Goal: Task Accomplishment & Management: Complete application form

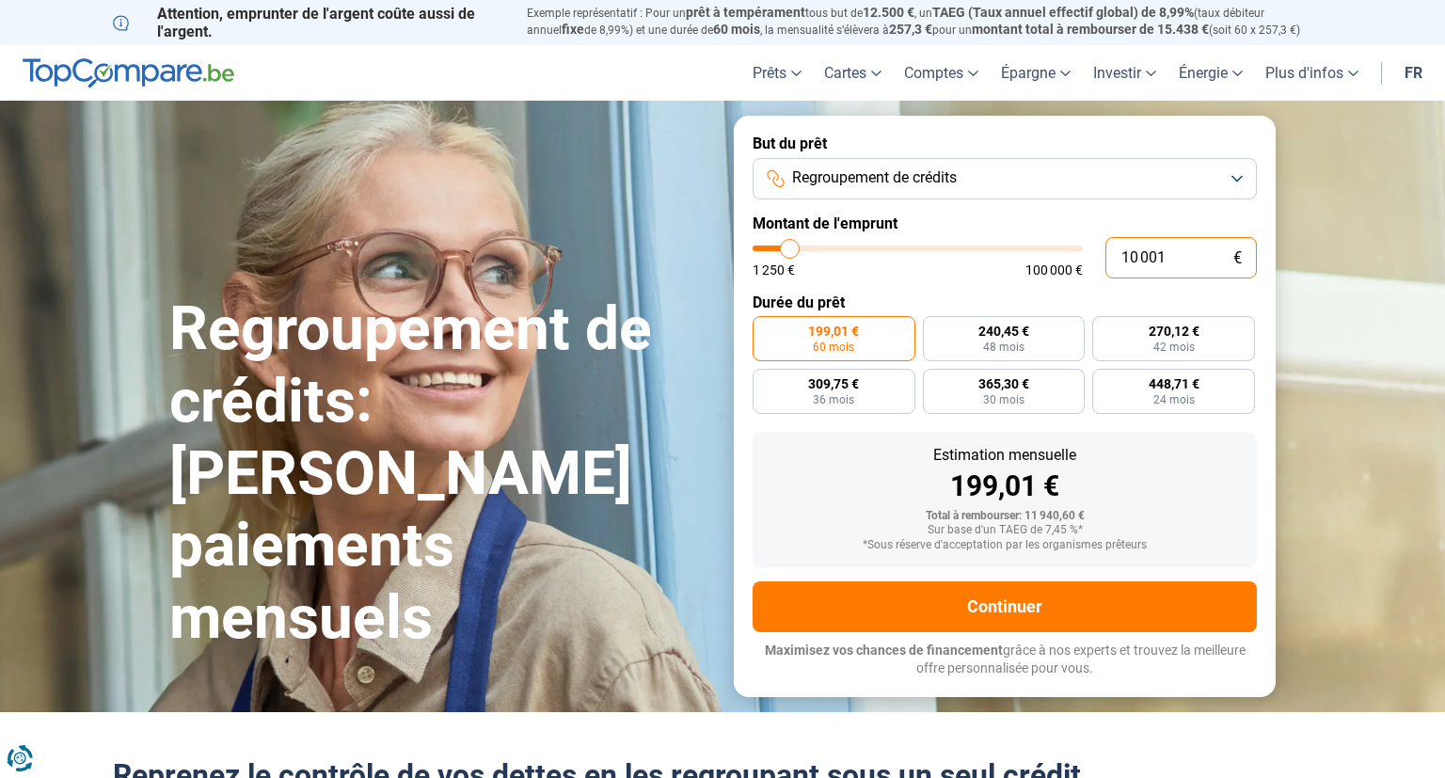
drag, startPoint x: 1193, startPoint y: 258, endPoint x: 956, endPoint y: 258, distance: 237.1
click at [1106, 258] on input "10 001" at bounding box center [1181, 257] width 151 height 41
type input "2"
type input "1250"
type input "22"
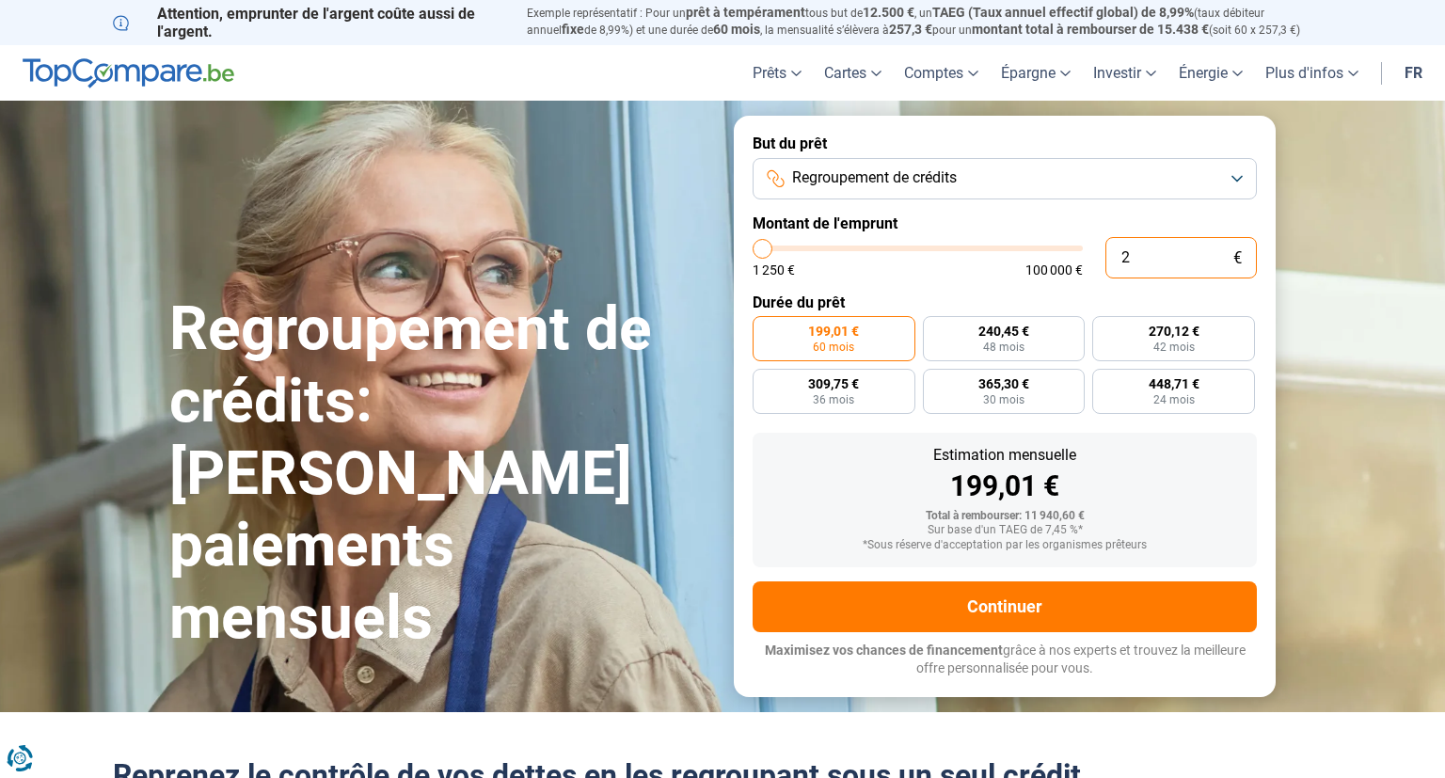
type input "1250"
type input "1 250"
type input "1250"
radio input "true"
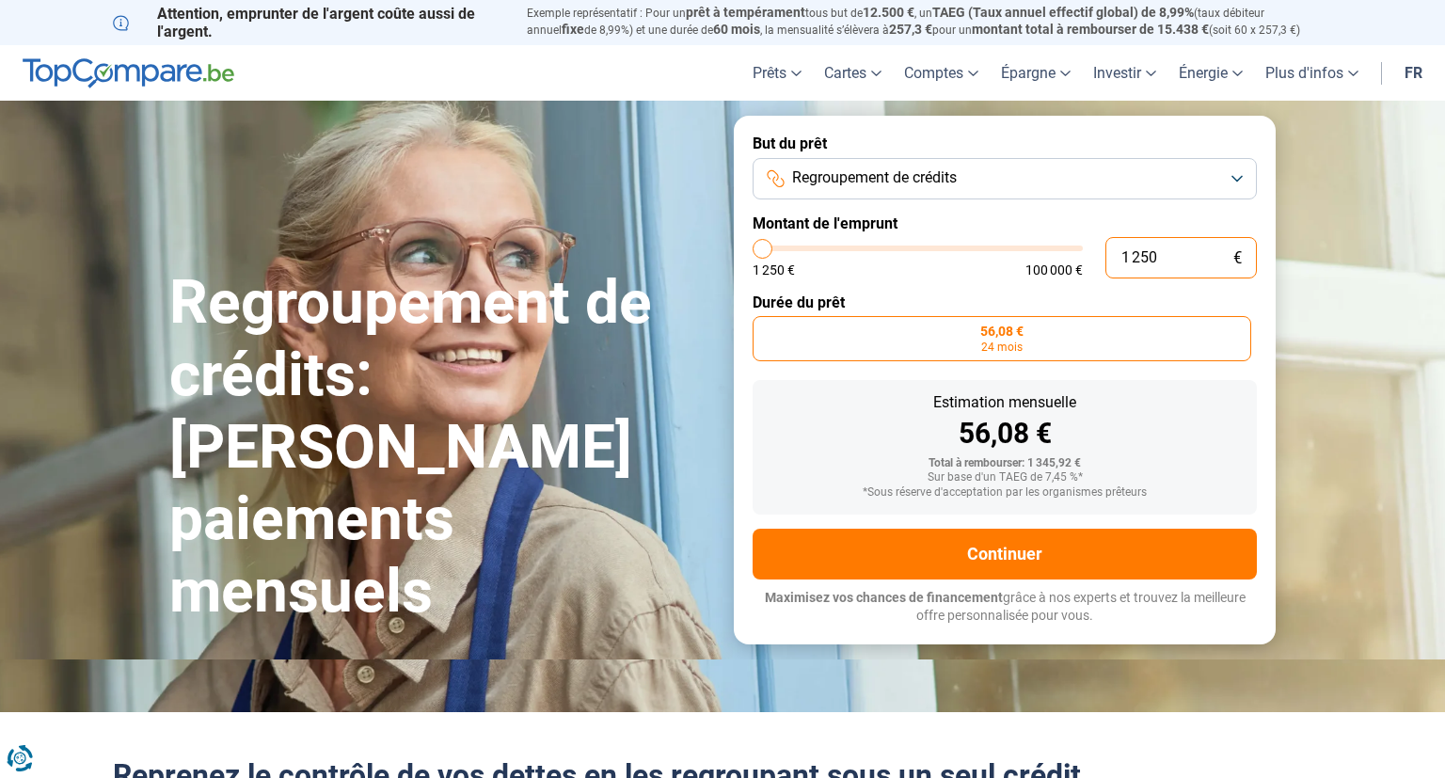
type input "12 500"
type input "12500"
type input "125 000"
type input "100000"
type input "100 000"
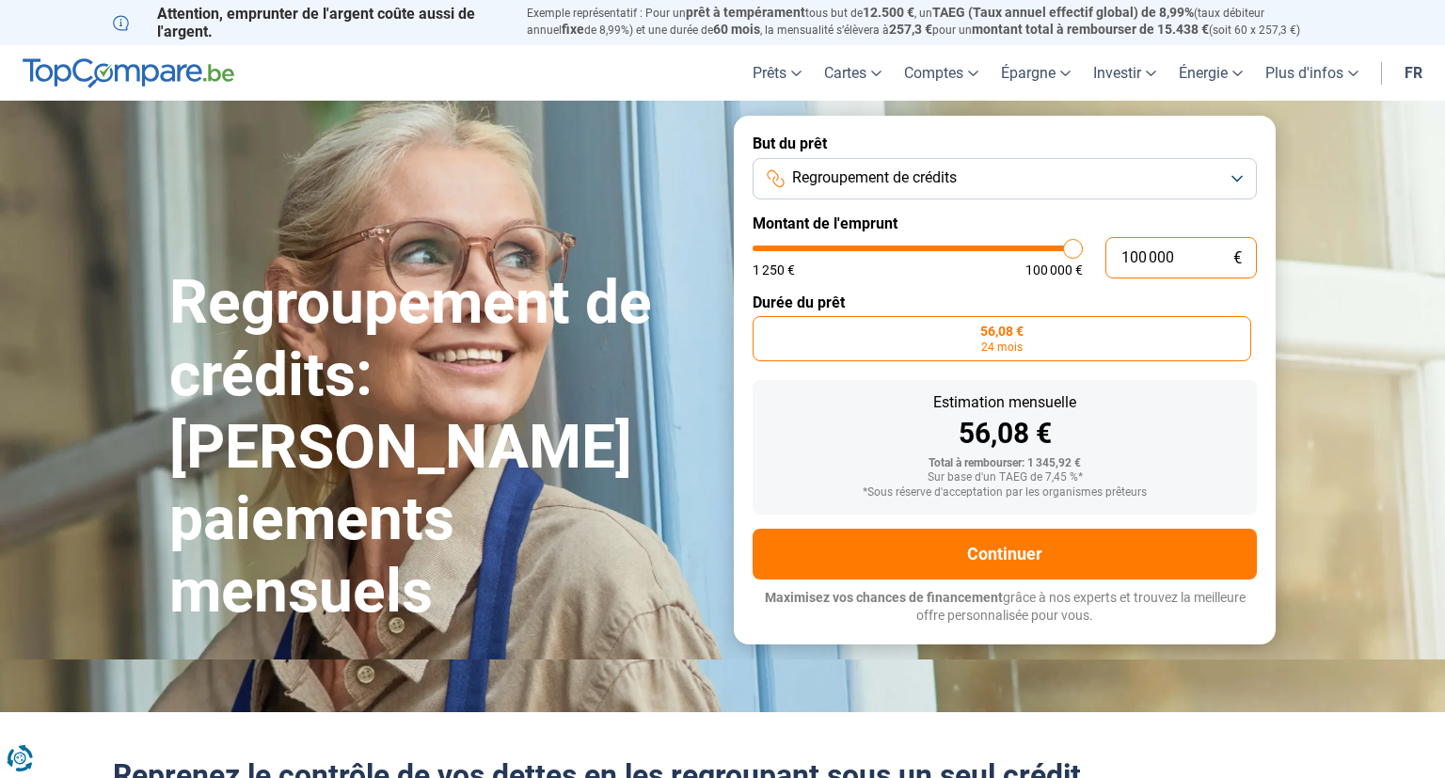
type input "100000"
radio input "false"
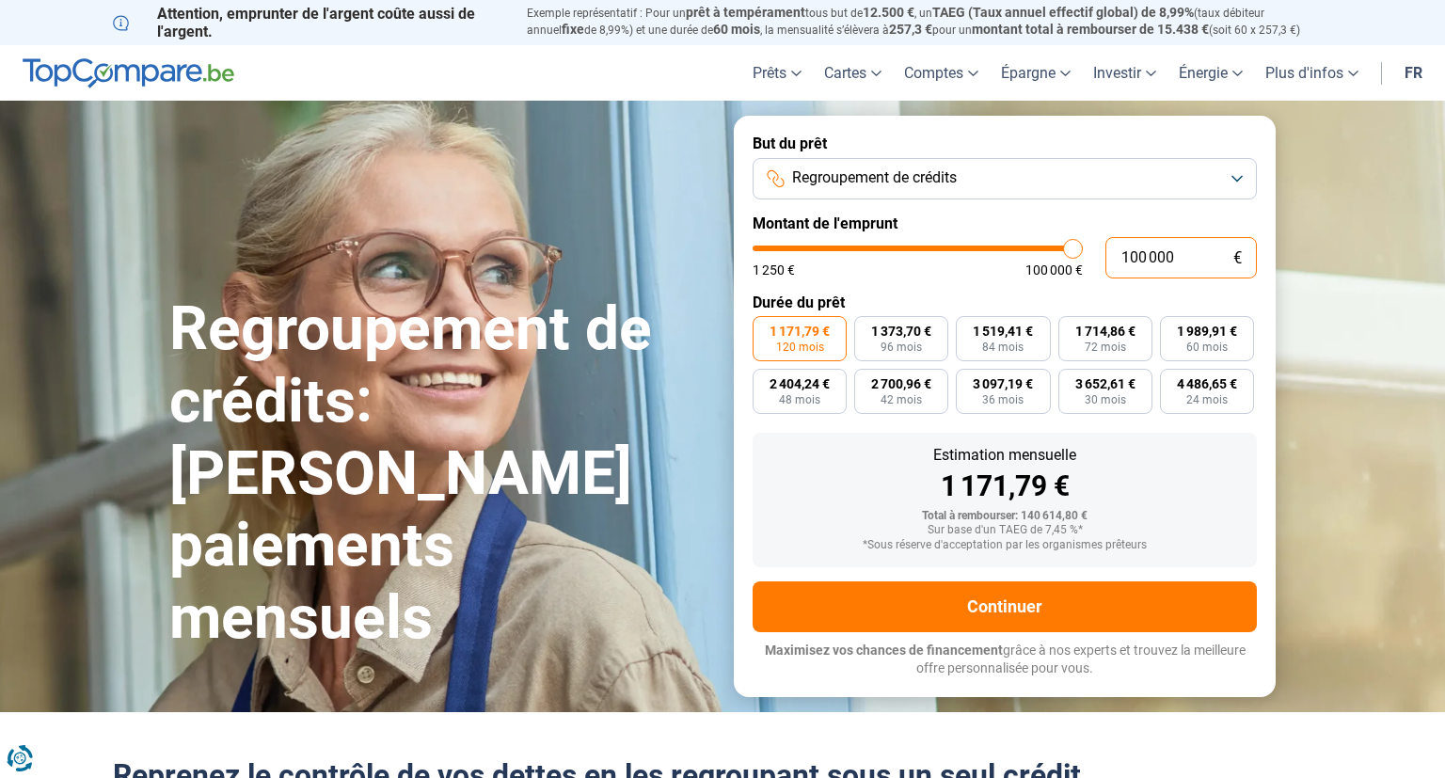
drag, startPoint x: 1196, startPoint y: 259, endPoint x: 962, endPoint y: 259, distance: 234.3
click at [1106, 259] on input "100 000" at bounding box center [1181, 257] width 151 height 41
type input "2"
type input "1250"
type input "22"
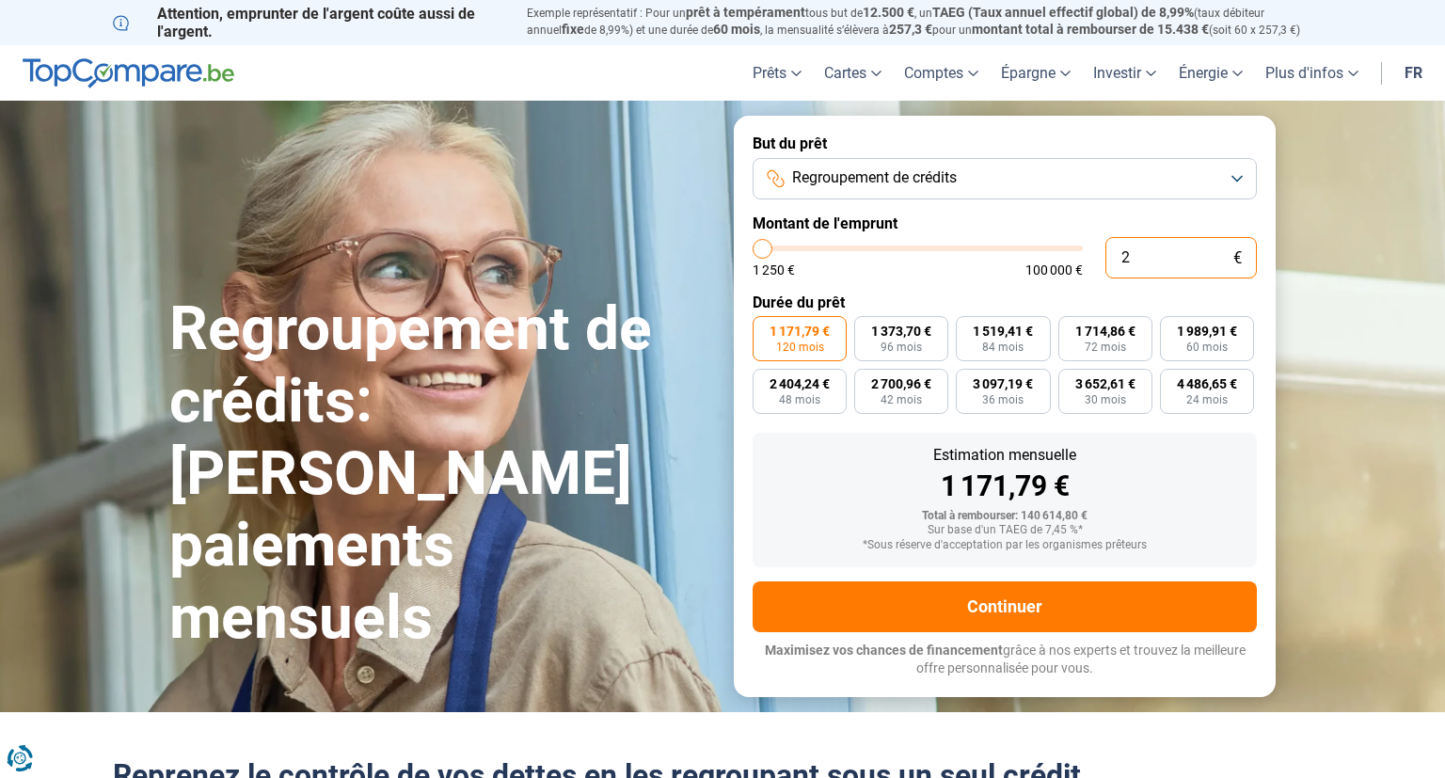
type input "1250"
type input "220"
type input "1250"
type input "2 200"
type input "2250"
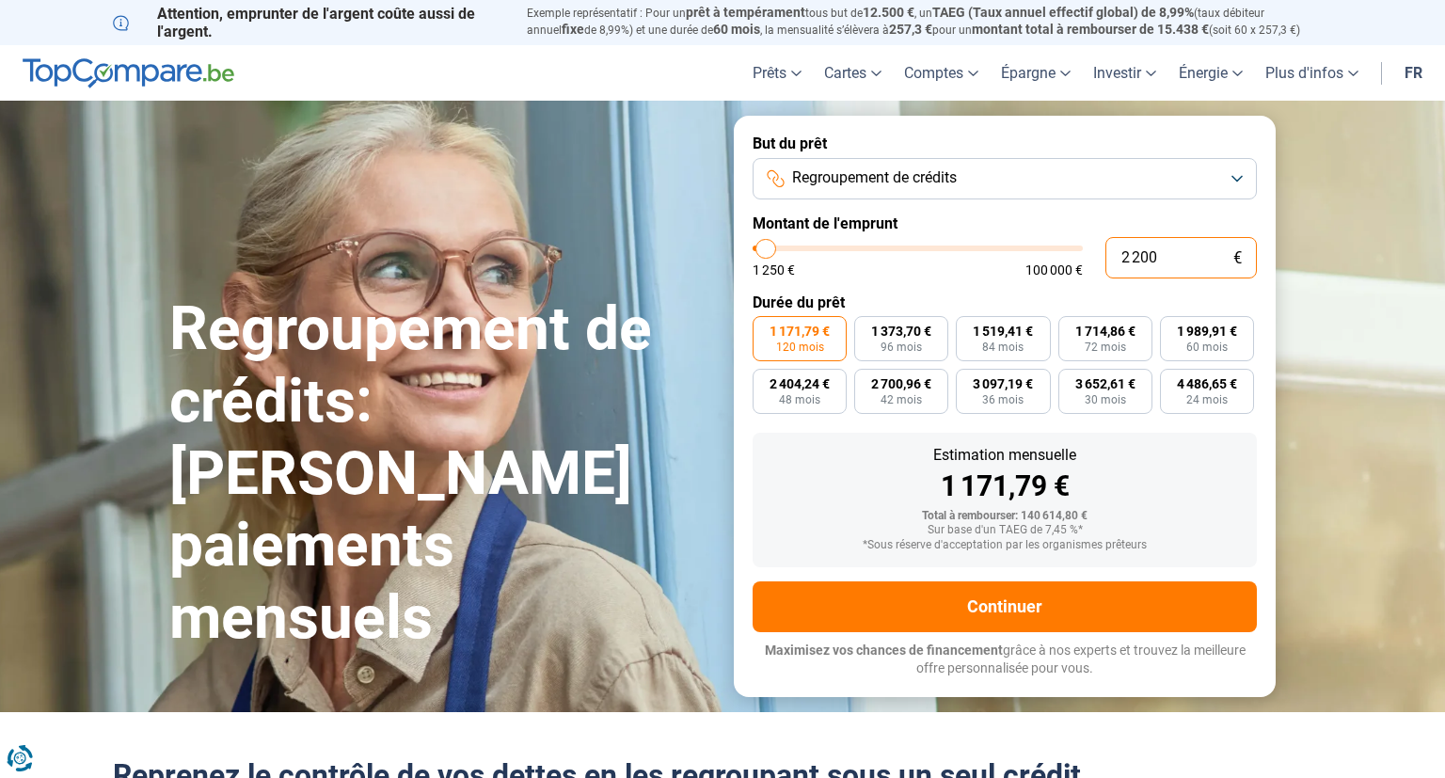
type input "22 000"
type input "22000"
click at [1238, 177] on button "Regroupement de crédits" at bounding box center [1005, 178] width 504 height 41
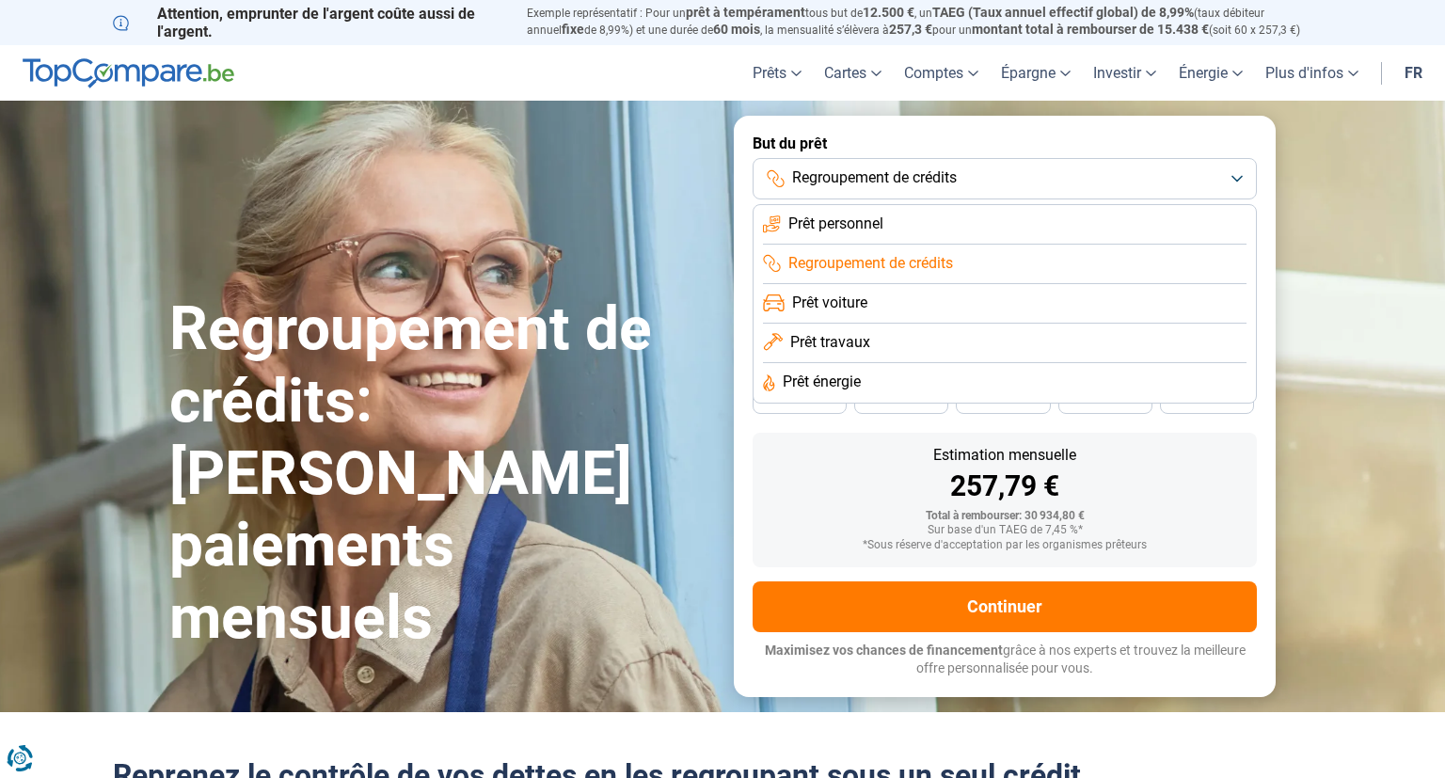
click at [912, 231] on li "Prêt personnel" at bounding box center [1005, 225] width 484 height 40
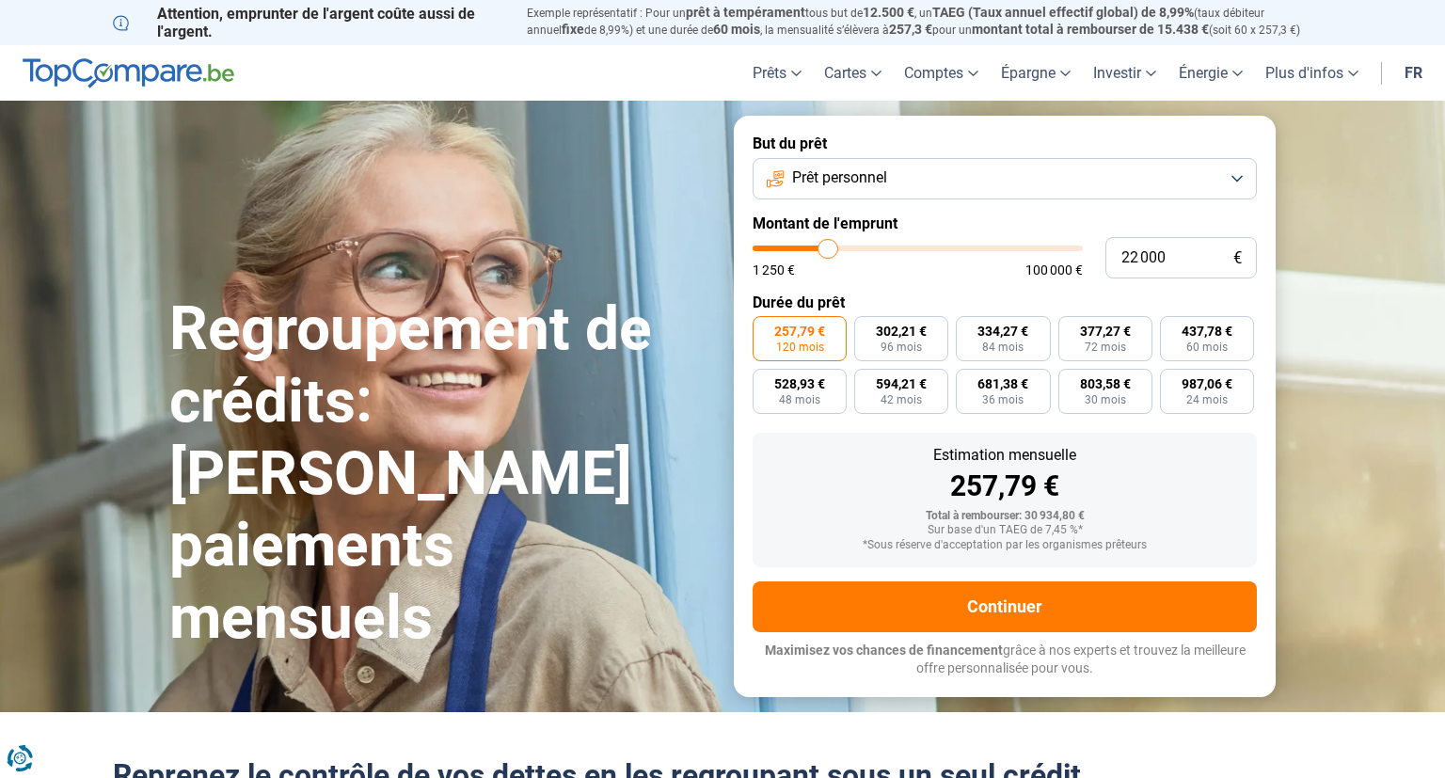
click at [1219, 179] on button "Prêt personnel" at bounding box center [1005, 178] width 504 height 41
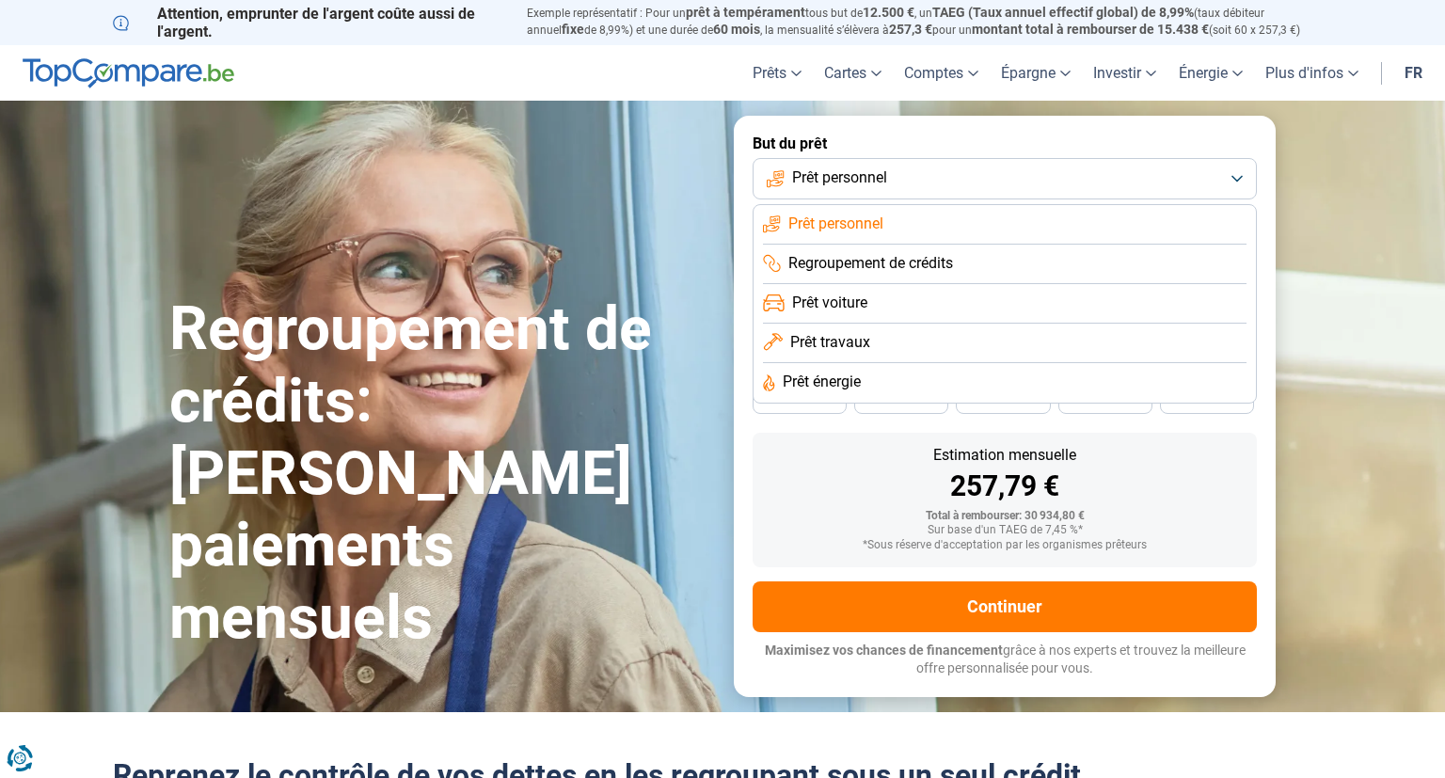
click at [1161, 269] on li "Regroupement de crédits" at bounding box center [1005, 265] width 484 height 40
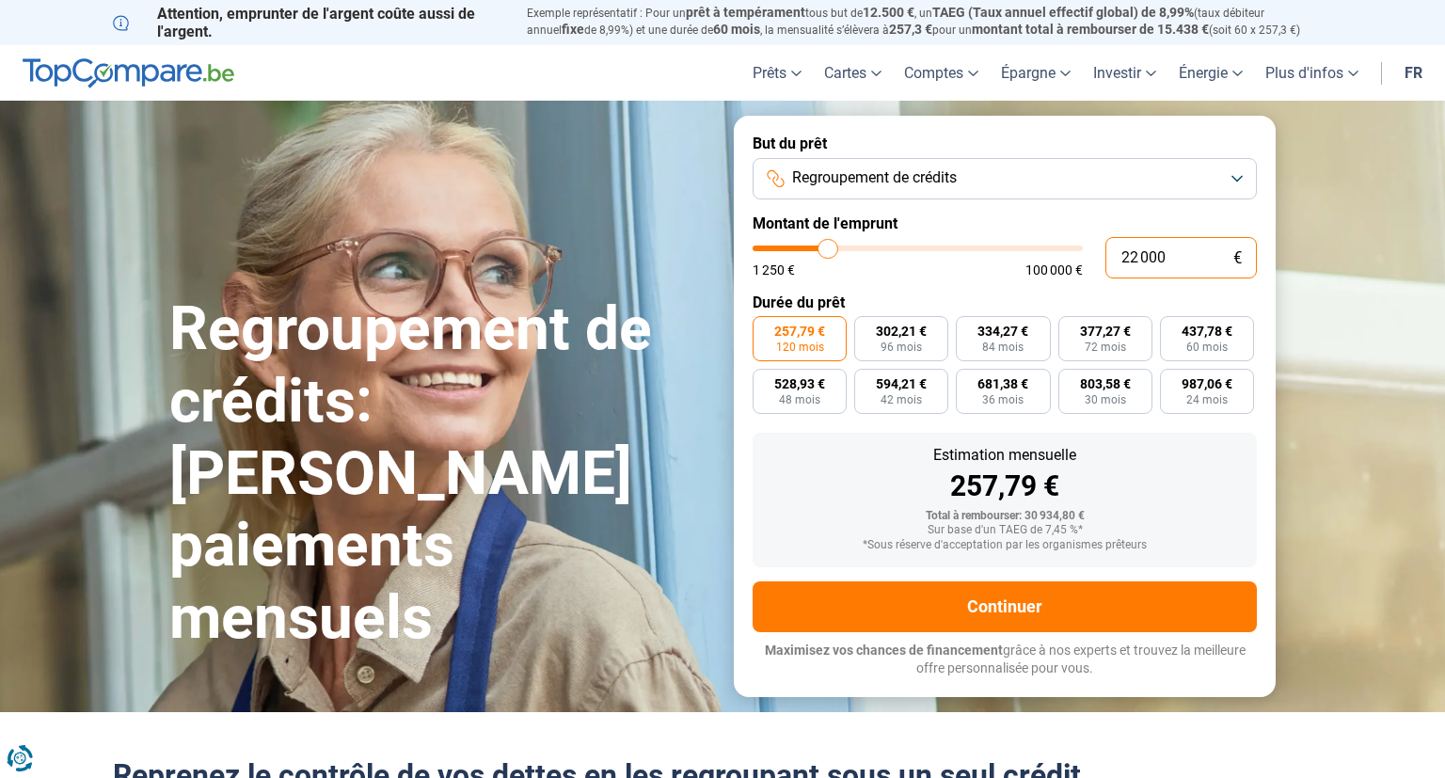
click at [1198, 268] on input "22 000" at bounding box center [1181, 257] width 151 height 41
click at [1139, 255] on input "22 000" at bounding box center [1181, 257] width 151 height 41
type input "2 000"
type input "2000"
type input "0"
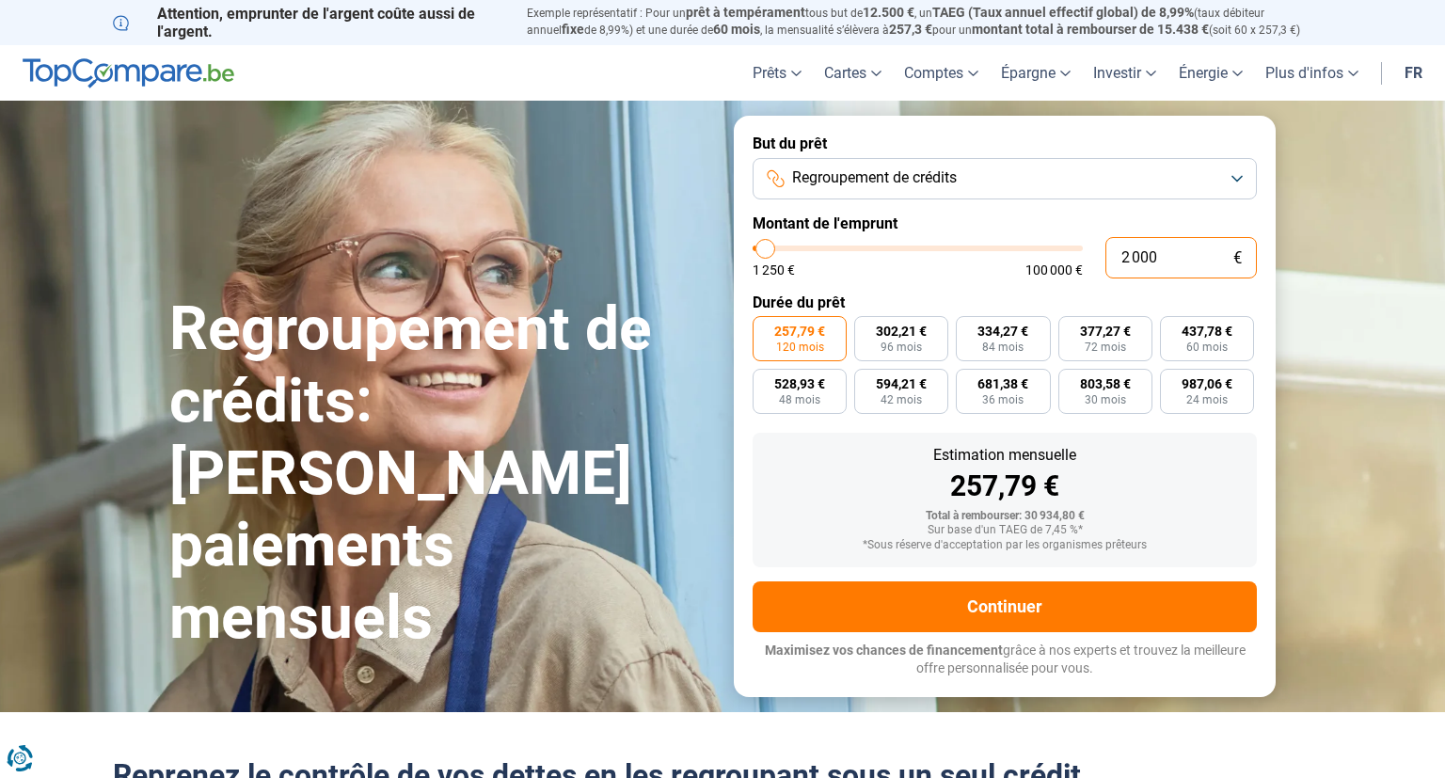
type input "1250"
type input "1 250"
type input "1250"
radio input "true"
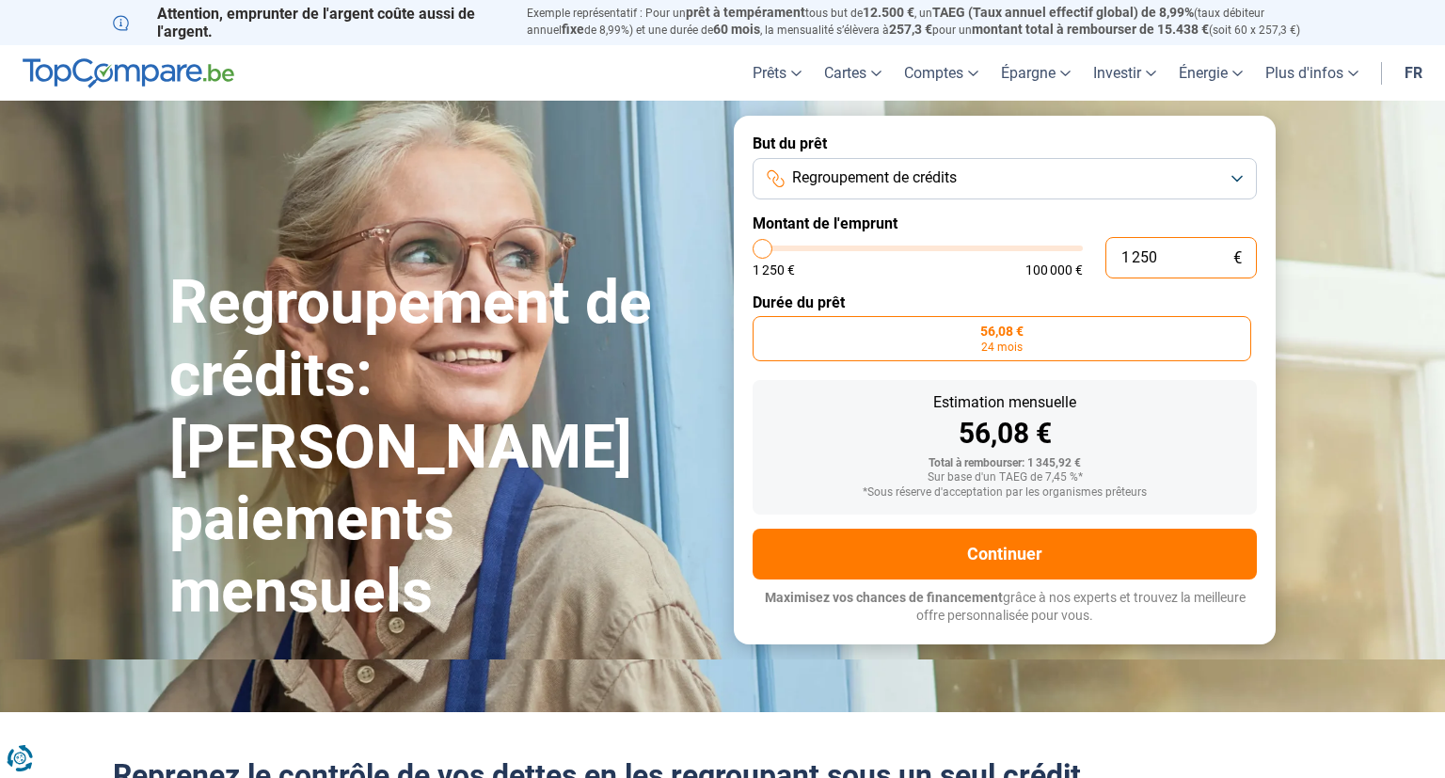
type input "125"
type input "1250"
type input "12"
type input "1250"
type input "1"
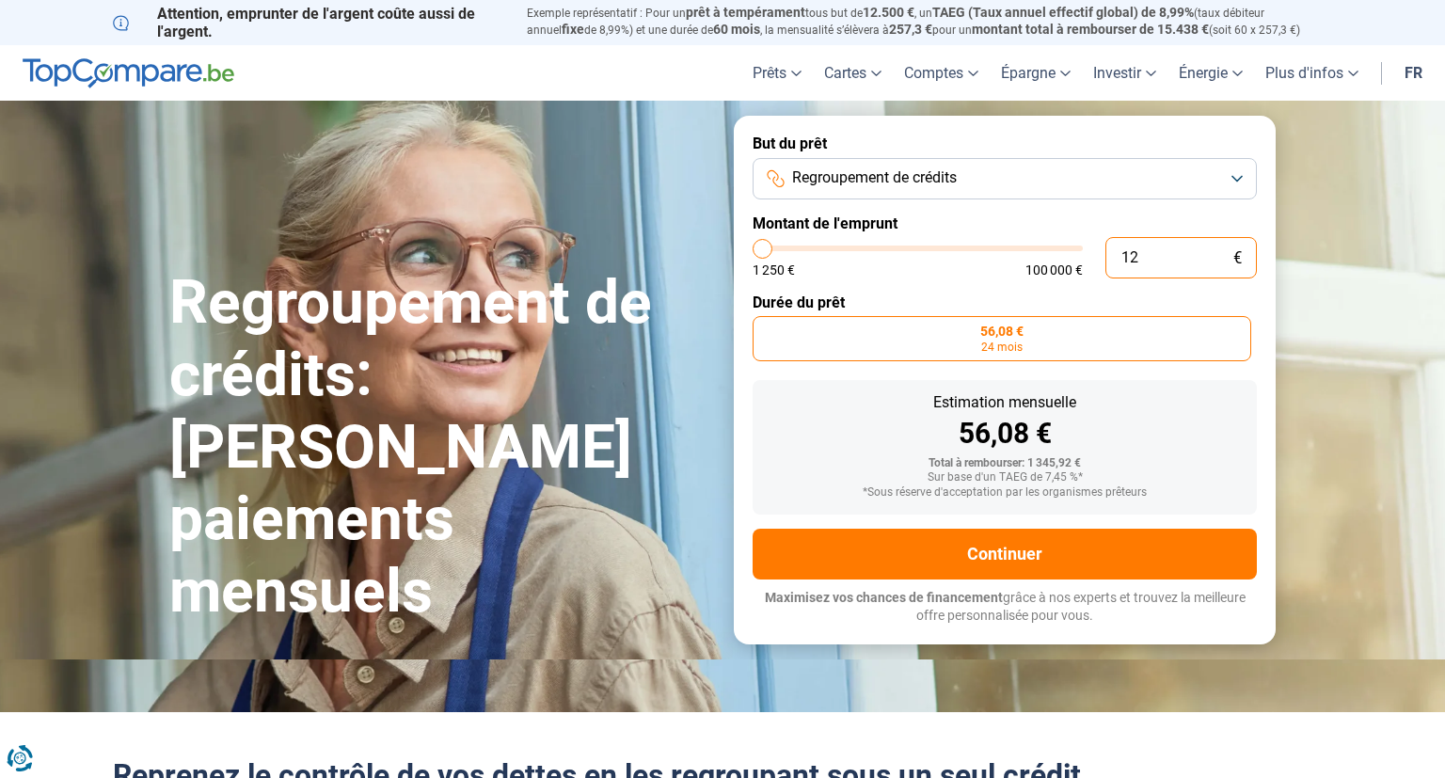
type input "1250"
type input "0"
type input "1250"
type input "1"
type input "1250"
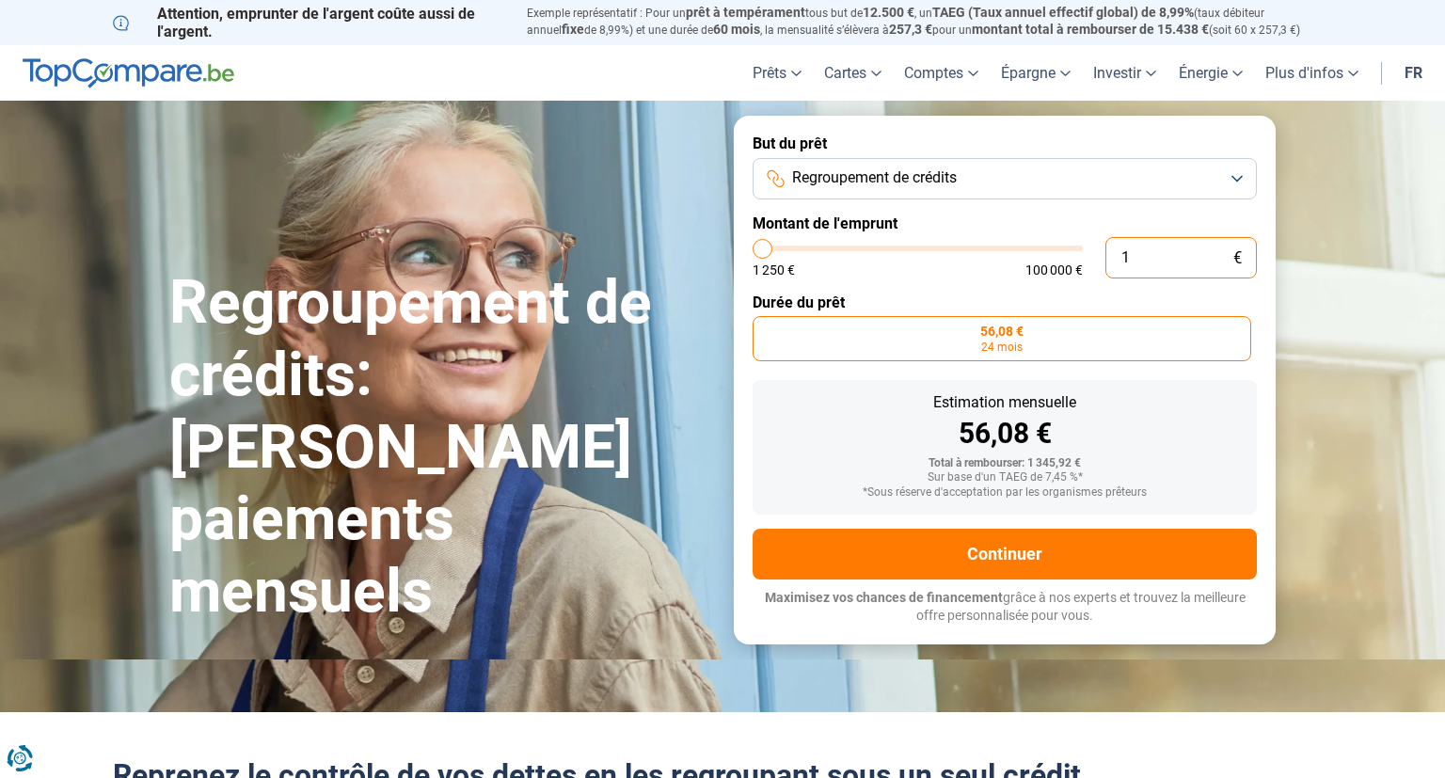
type input "16"
type input "1250"
type input "165"
type input "1250"
type input "1 650"
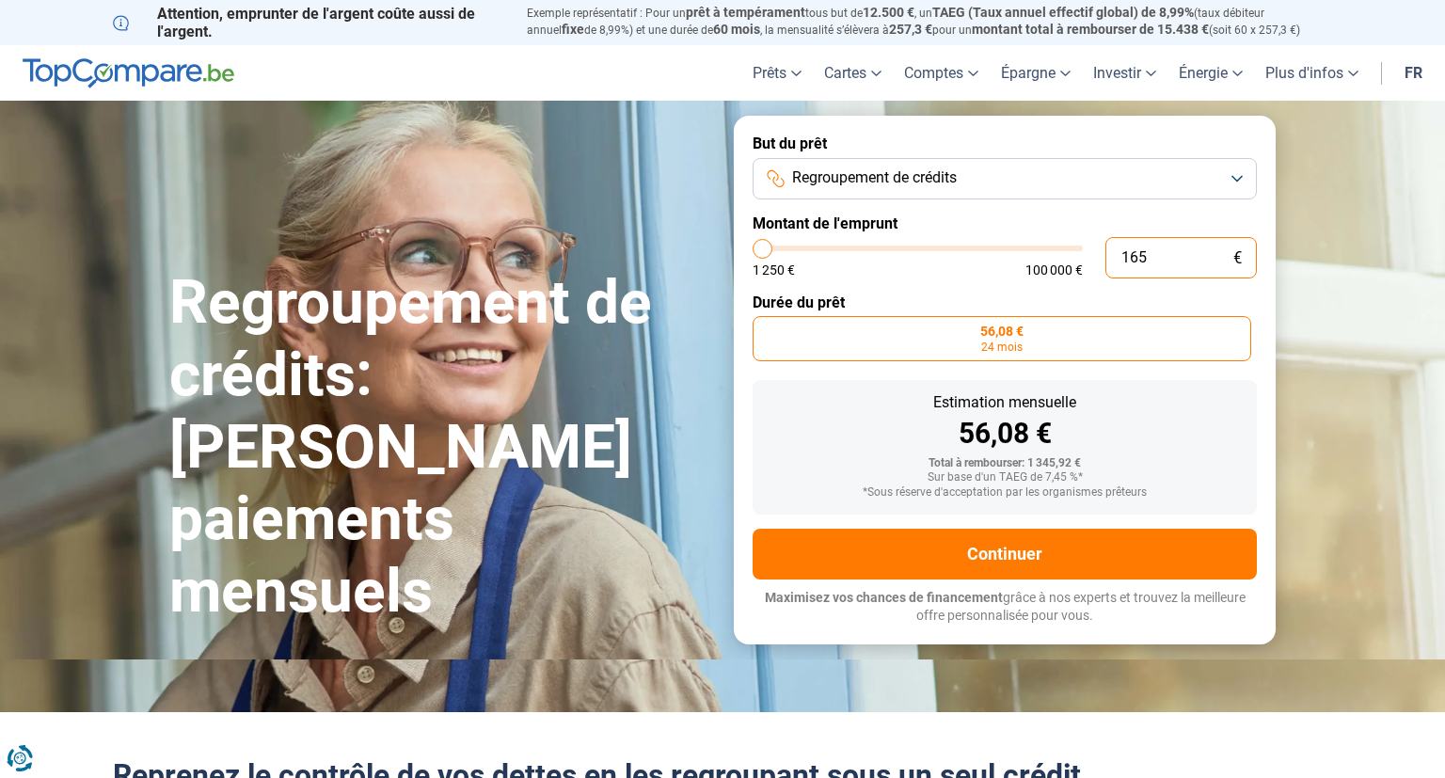
type input "1750"
type input "16 500"
type input "16500"
radio input "false"
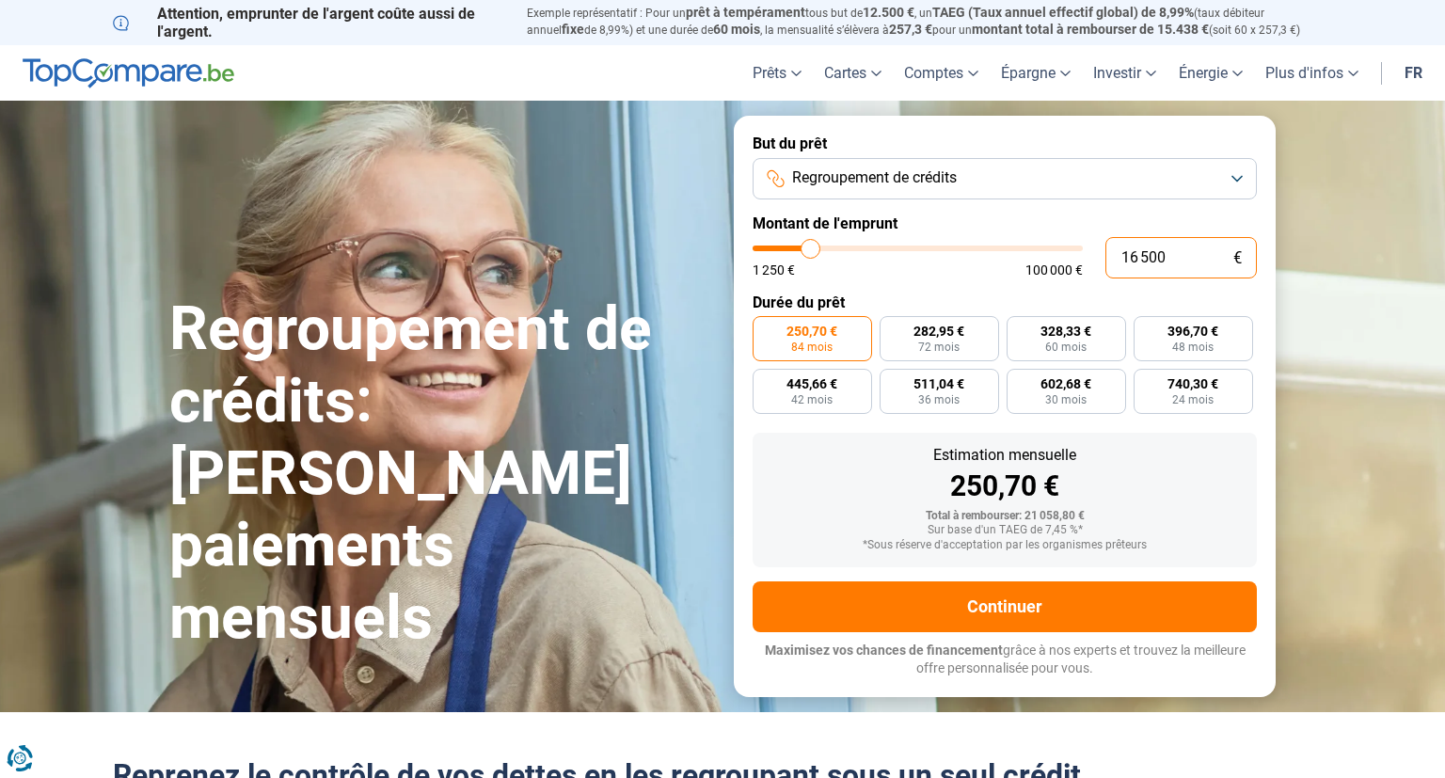
click at [1199, 257] on input "16 500" at bounding box center [1181, 257] width 151 height 41
type input "16 500"
click at [1180, 439] on div "Estimation mensuelle 250,70 € Total à rembourser: 21 058,80 € Sur base d'un TAE…" at bounding box center [1005, 500] width 504 height 135
click at [1083, 342] on span "60 mois" at bounding box center [1065, 347] width 41 height 11
click at [1019, 328] on input "328,33 € 60 mois" at bounding box center [1013, 322] width 12 height 12
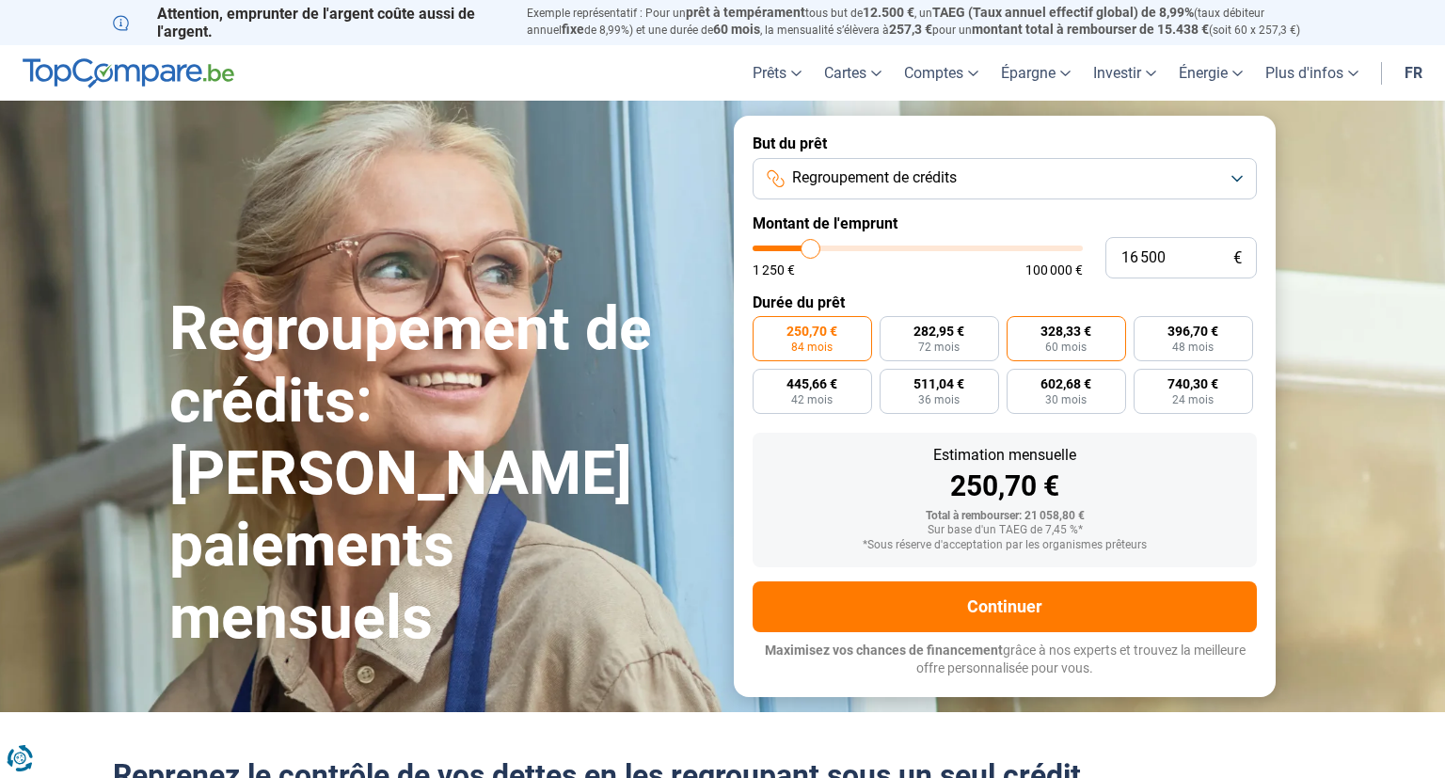
radio input "true"
drag, startPoint x: 1191, startPoint y: 249, endPoint x: 1079, endPoint y: 265, distance: 113.1
click at [1106, 265] on input "16 500" at bounding box center [1181, 257] width 151 height 41
type input "2"
type input "1250"
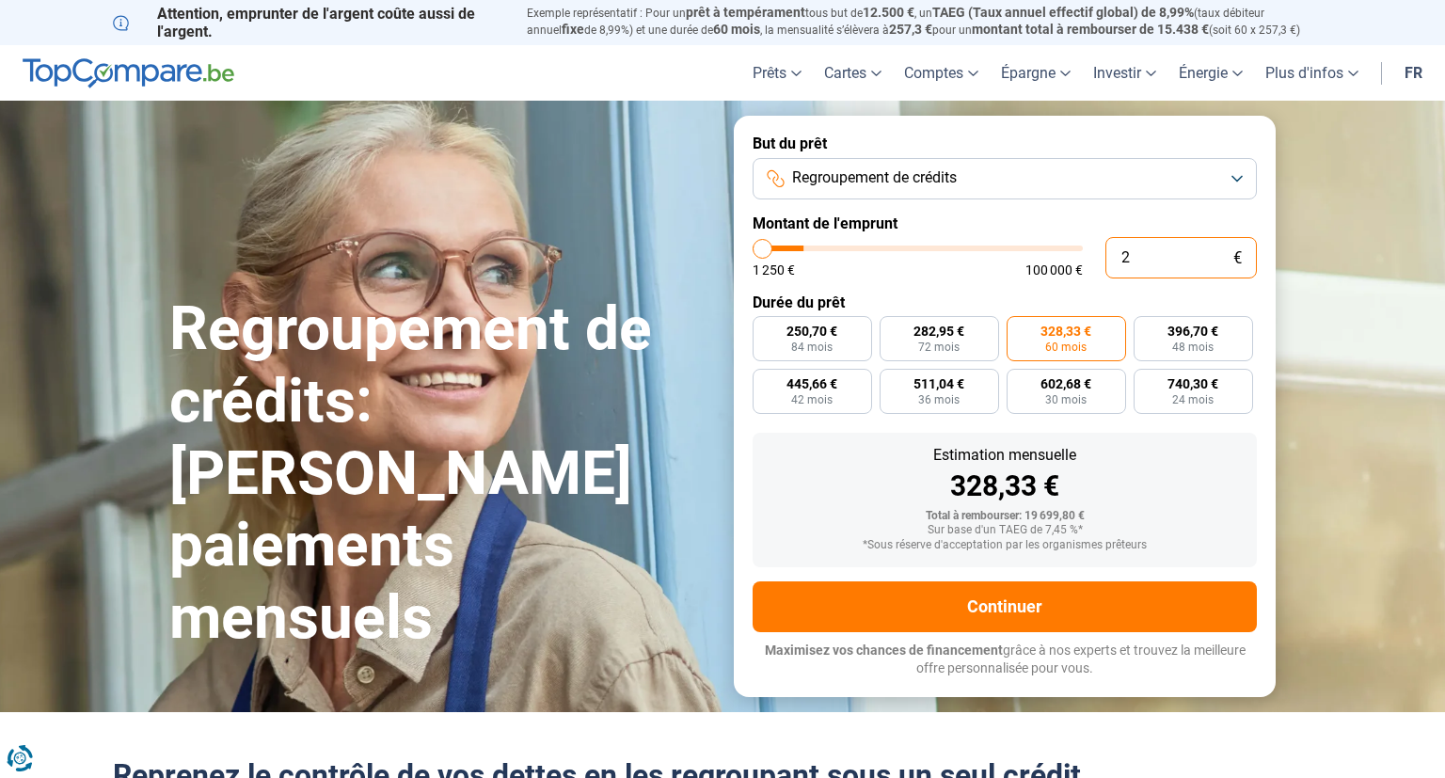
type input "22"
type input "1250"
type input "1 250"
type input "1250"
radio input "true"
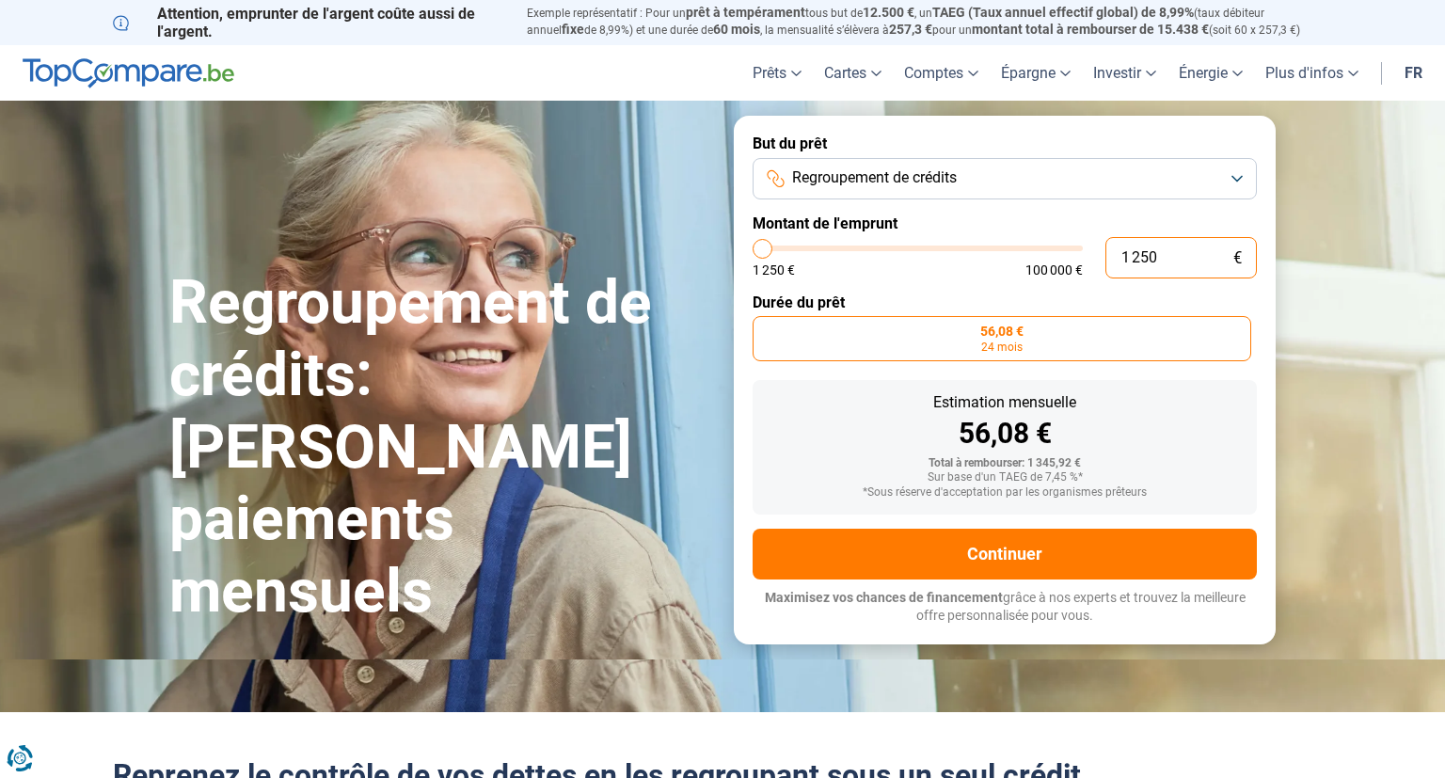
type input "12 500"
type input "12500"
type input "125 000"
type input "100000"
type input "100 000"
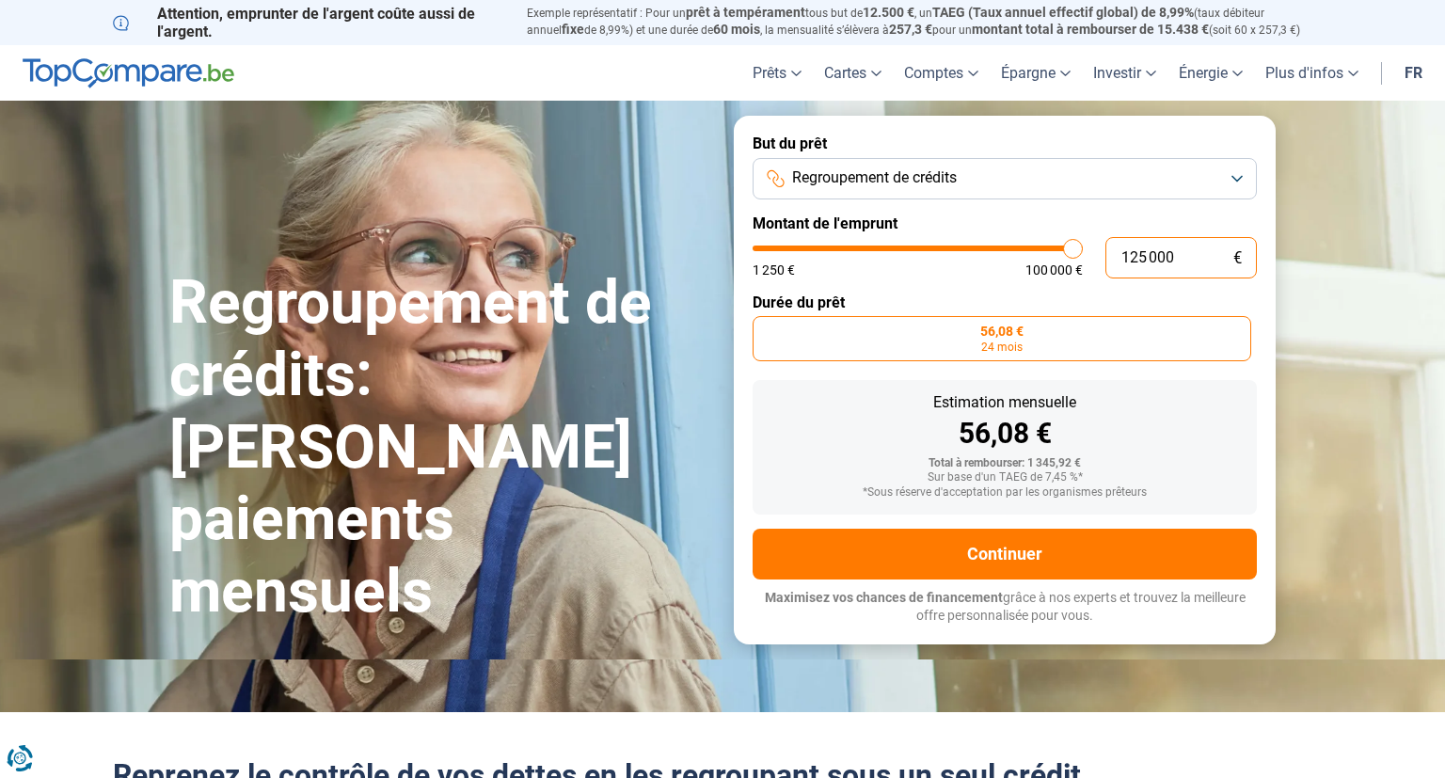
type input "100000"
radio input "false"
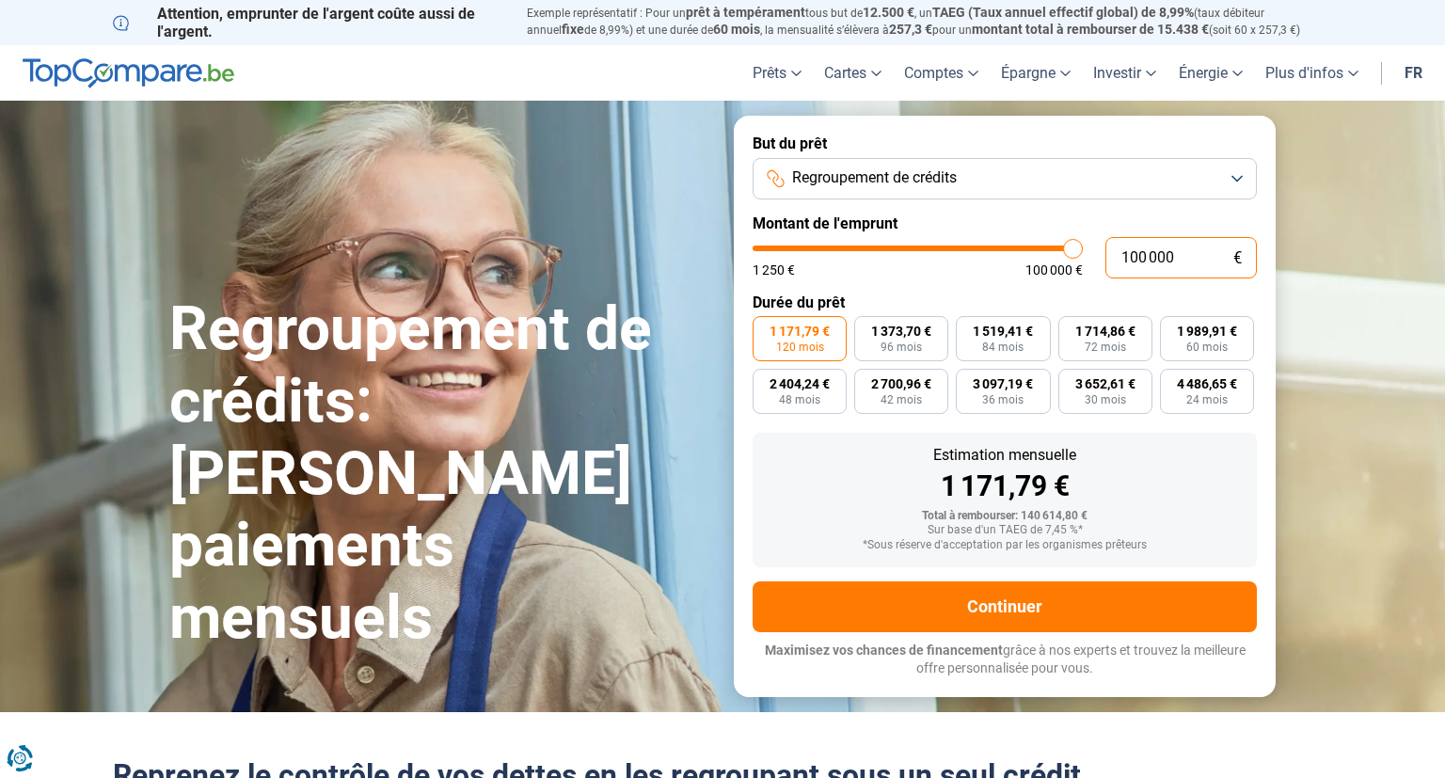
type input "10 000"
type input "10000"
type input "1 000"
type input "1250"
type input "100"
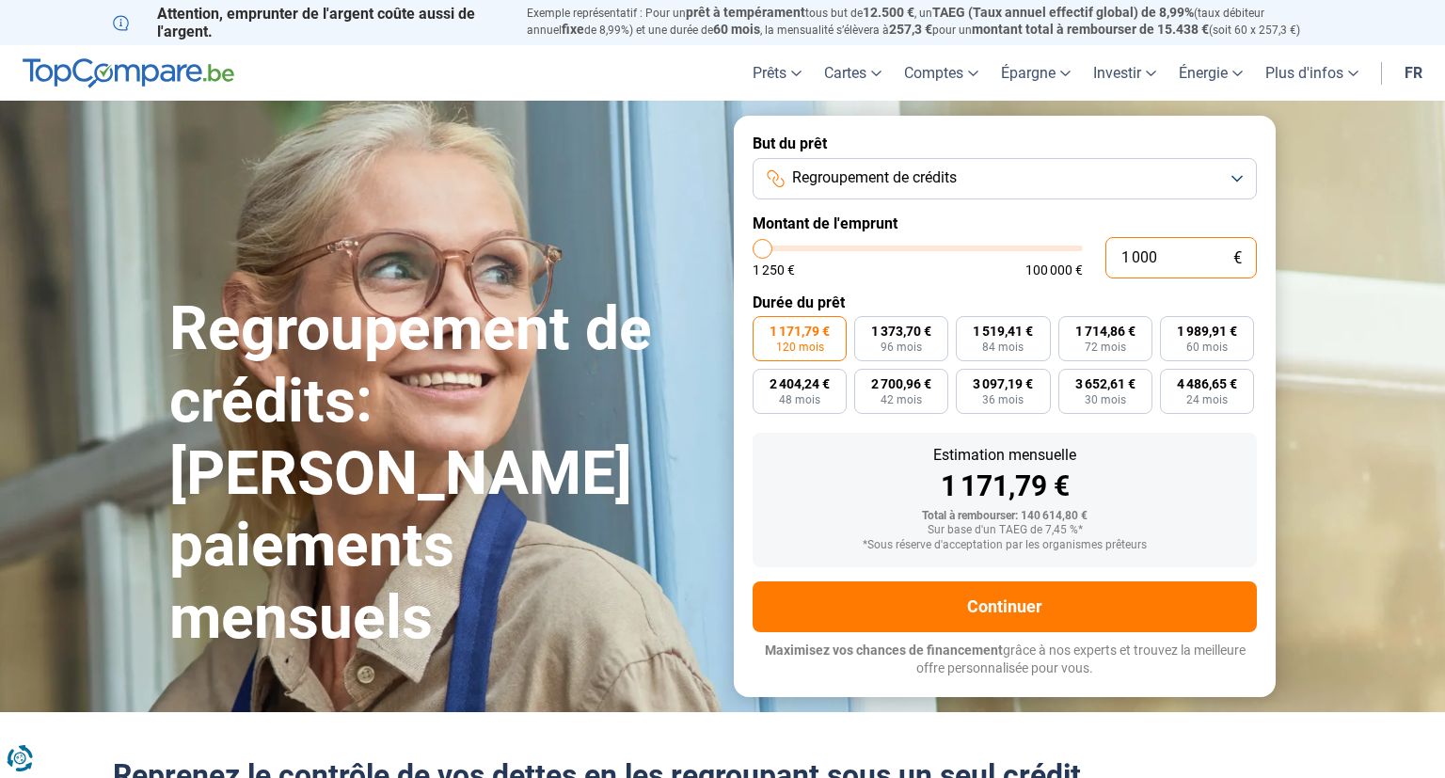
type input "1250"
type input "10"
type input "1250"
type input "1"
type input "1250"
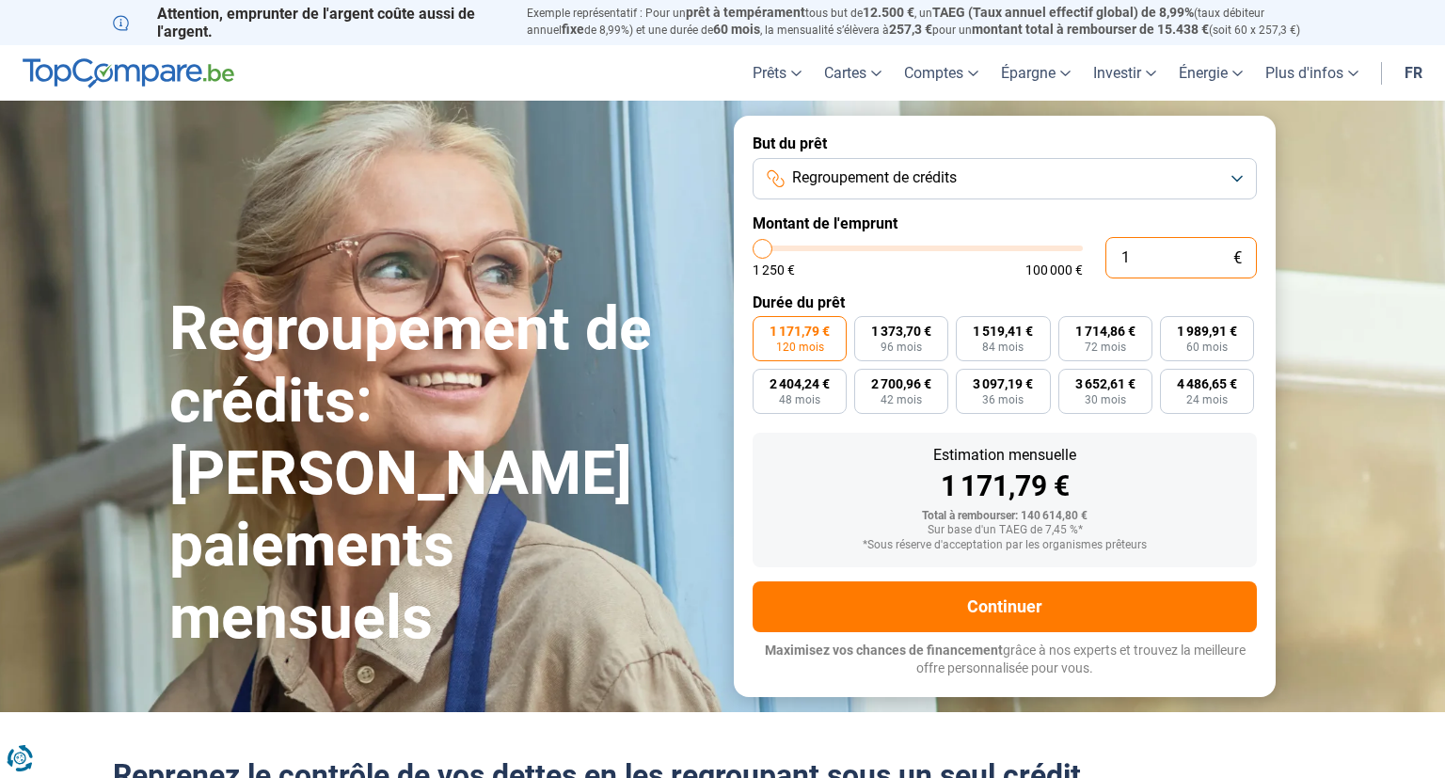
type input "0"
type input "1250"
type input "2"
type input "1250"
type input "22"
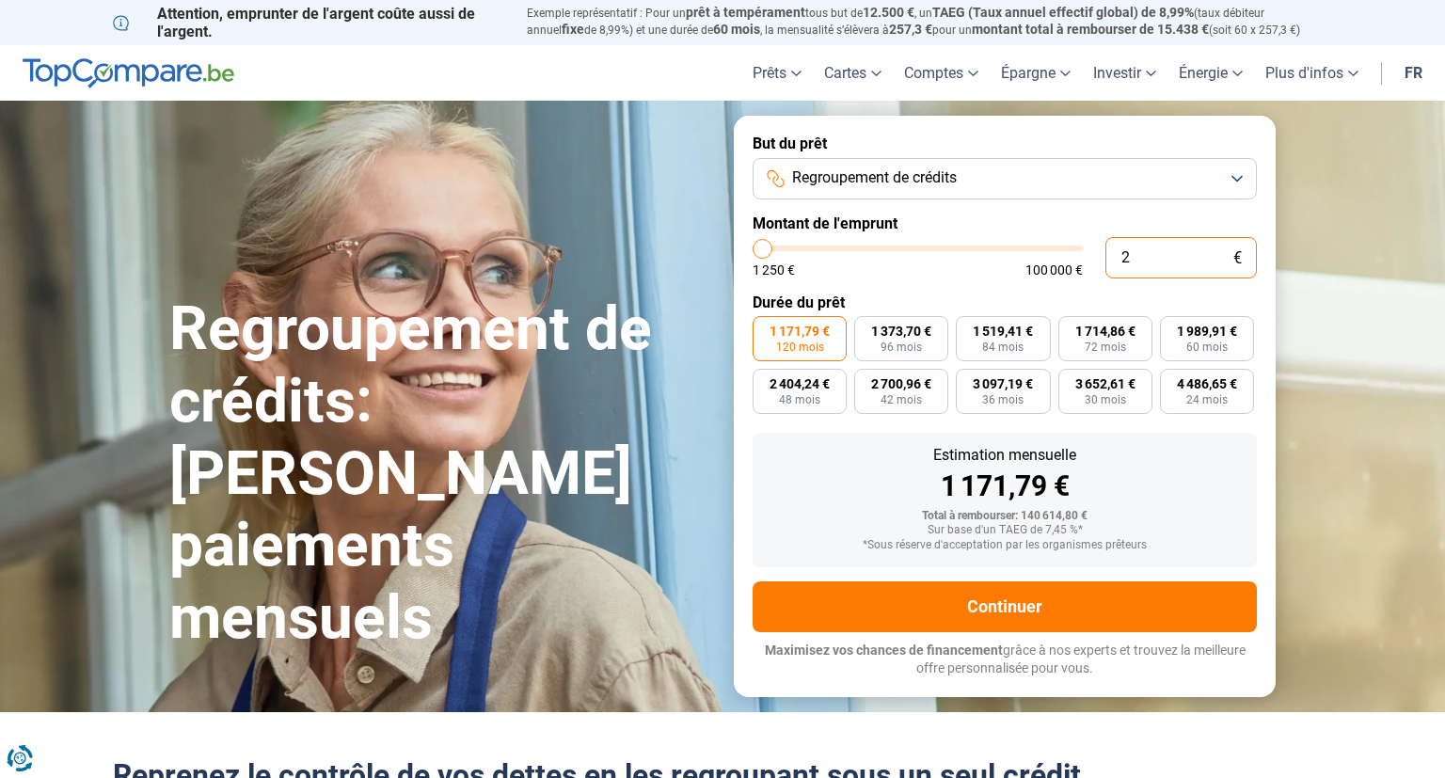
type input "1250"
type input "220"
type input "1250"
type input "2 200"
type input "2250"
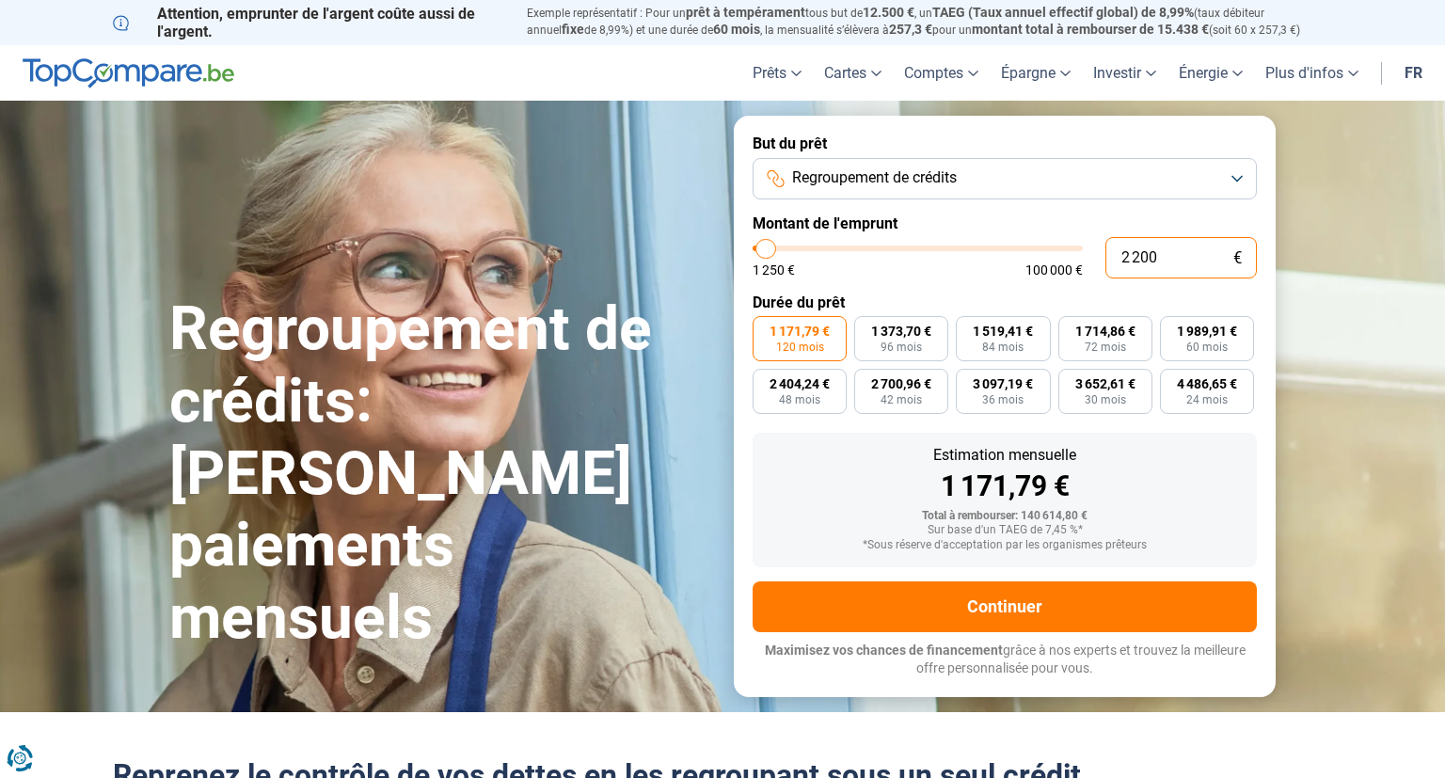
type input "22 000"
type input "22000"
type input "2 200"
type input "2250"
type input "220"
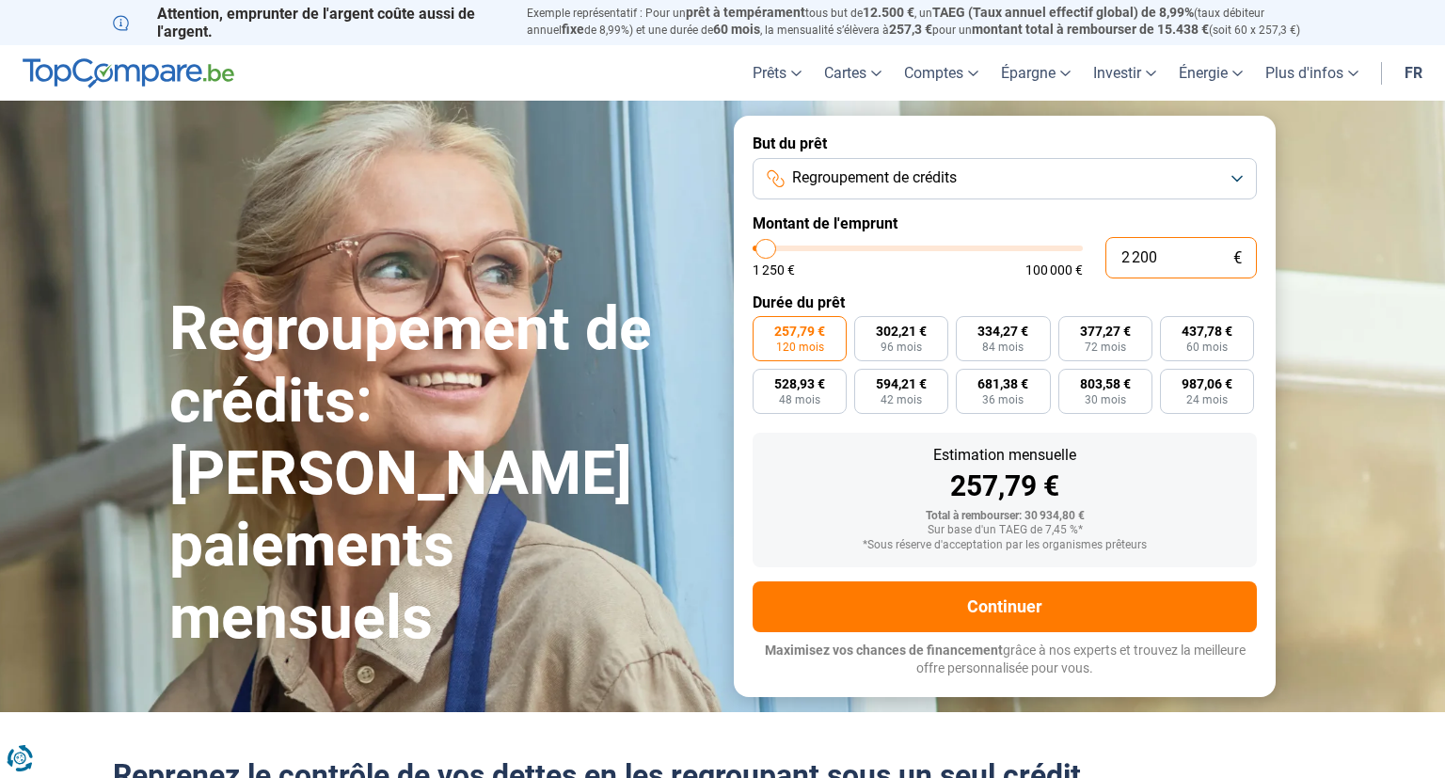
type input "1250"
type input "22"
type input "1250"
type input "2"
type input "1250"
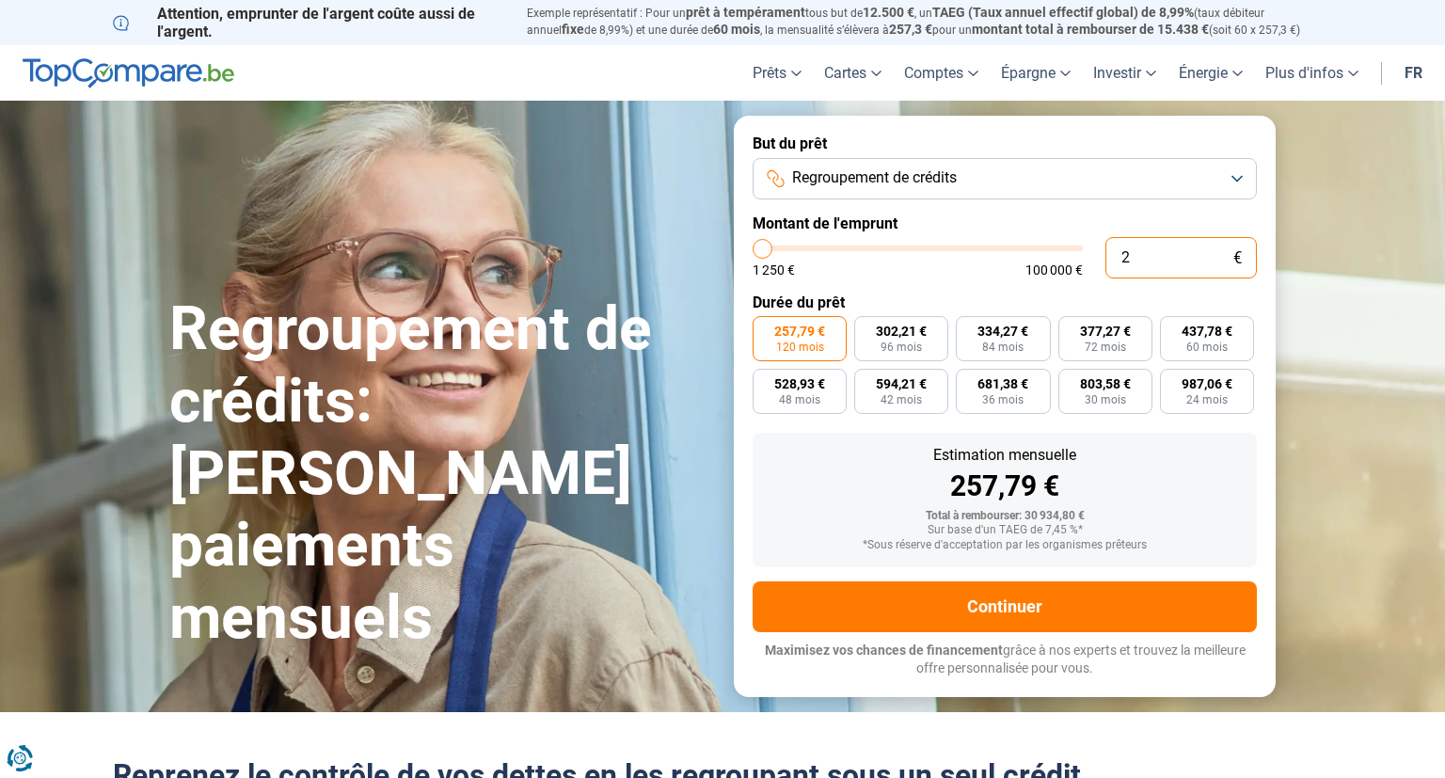
type input "0"
type input "1250"
type input "1"
type input "1250"
type input "16"
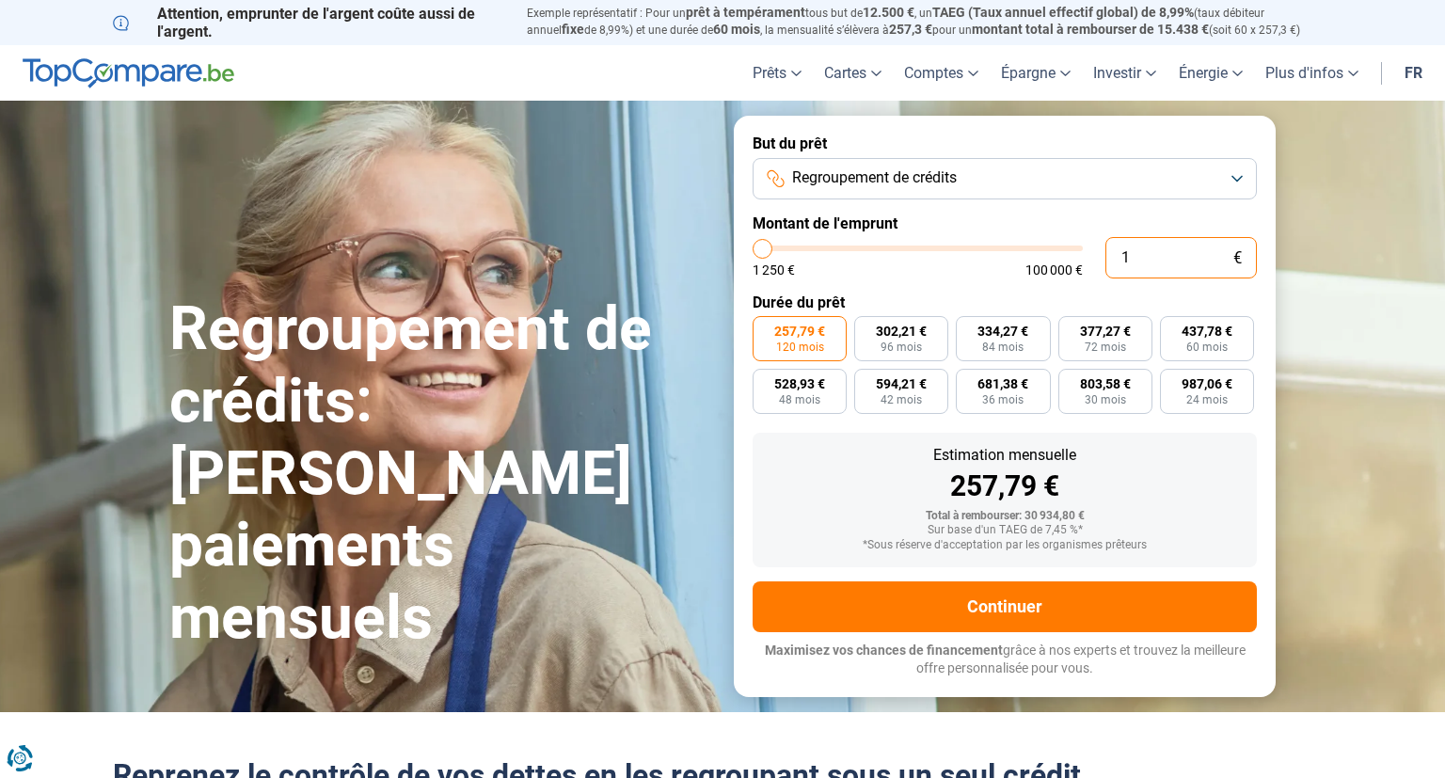
type input "1250"
type input "165"
type input "1250"
type input "1 650"
type input "1750"
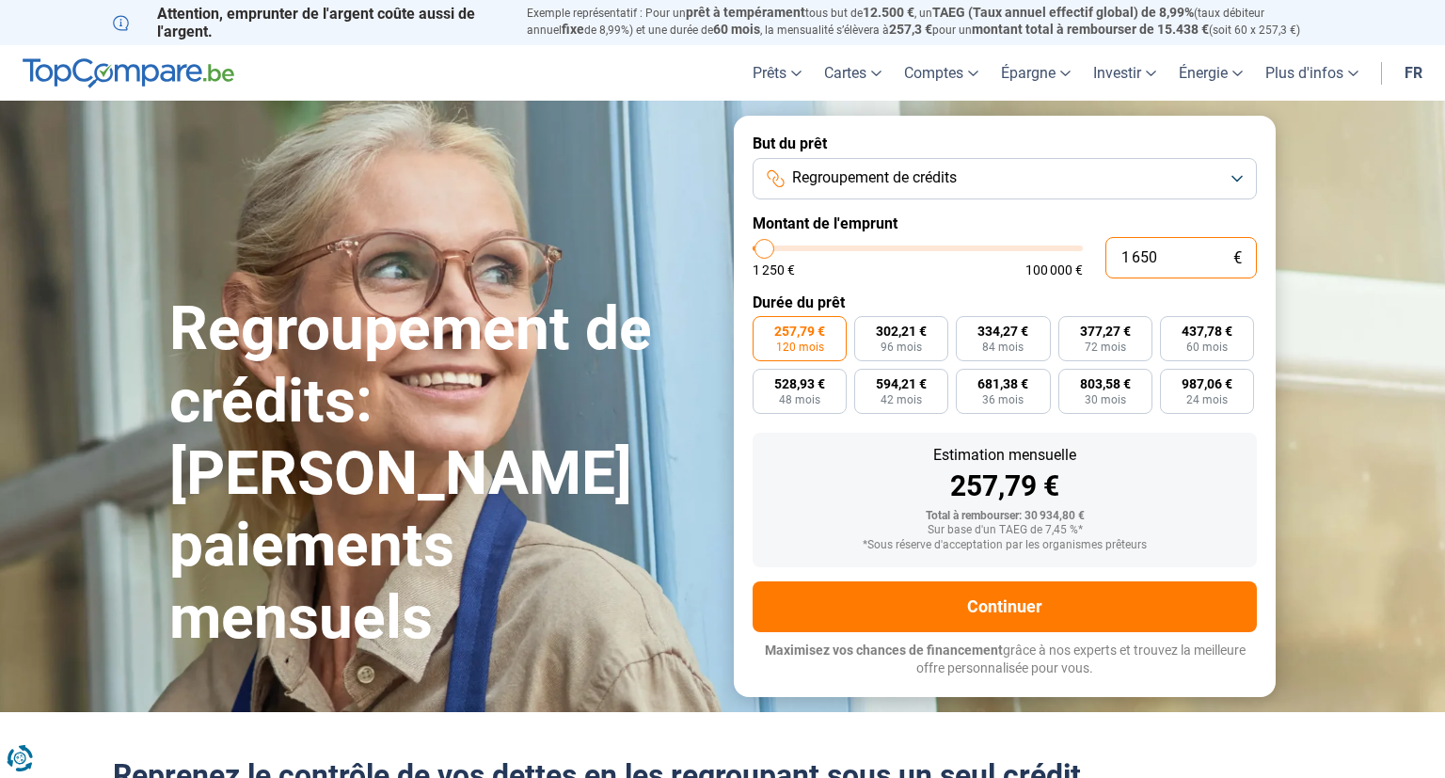
type input "16 500"
type input "16500"
radio input "true"
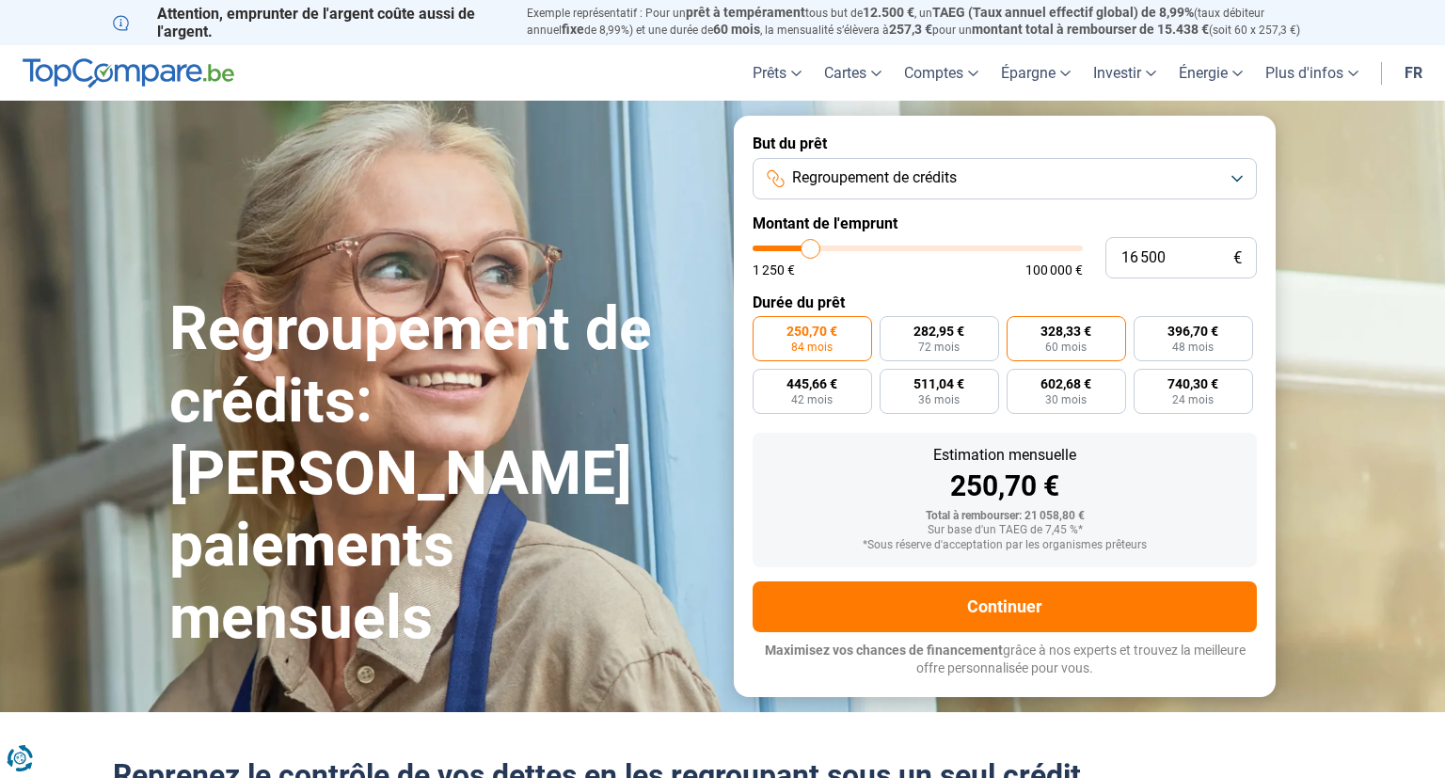
click at [1058, 334] on span "328,33 €" at bounding box center [1066, 331] width 51 height 13
click at [1019, 328] on input "328,33 € 60 mois" at bounding box center [1013, 322] width 12 height 12
radio input "true"
